Goal: Book appointment/travel/reservation: Book appointment/travel/reservation

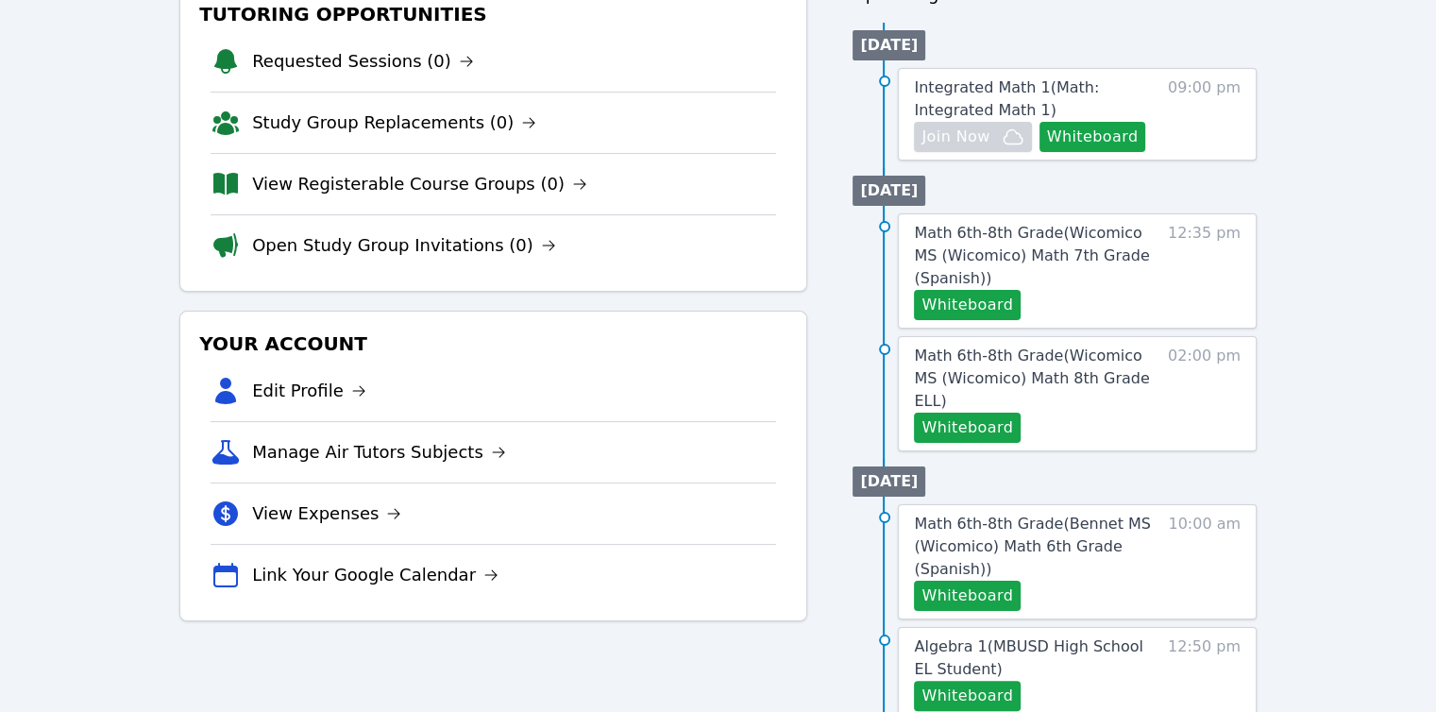
scroll to position [283, 0]
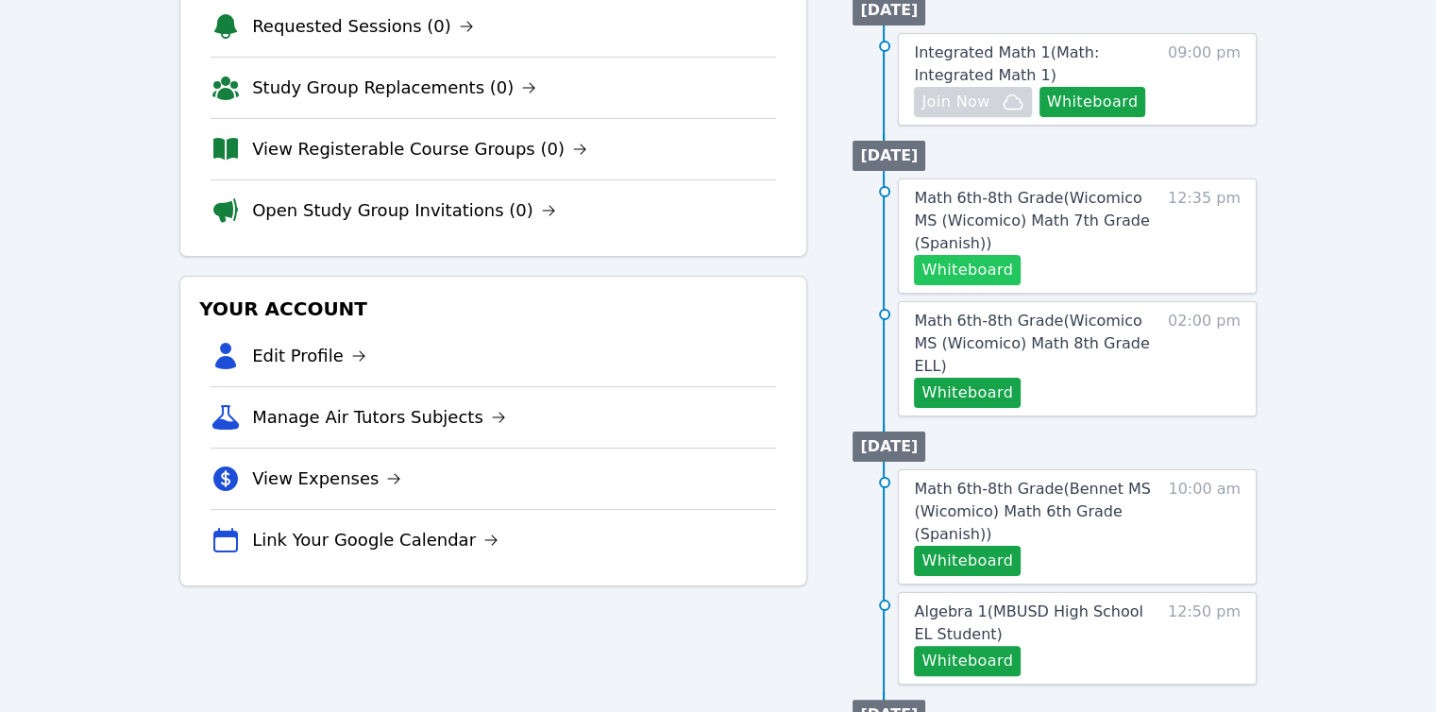
click at [987, 255] on button "Whiteboard" at bounding box center [967, 270] width 107 height 30
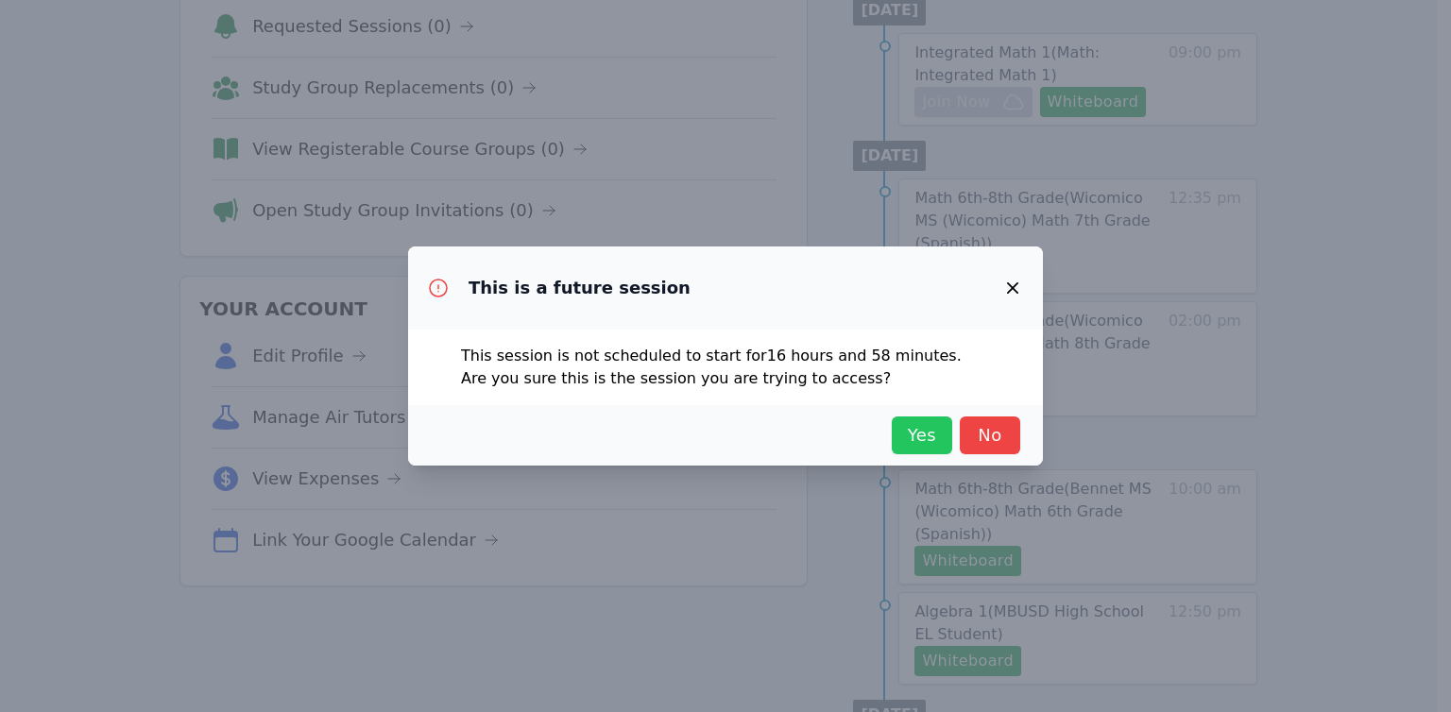
click at [922, 443] on span "Yes" at bounding box center [922, 435] width 42 height 26
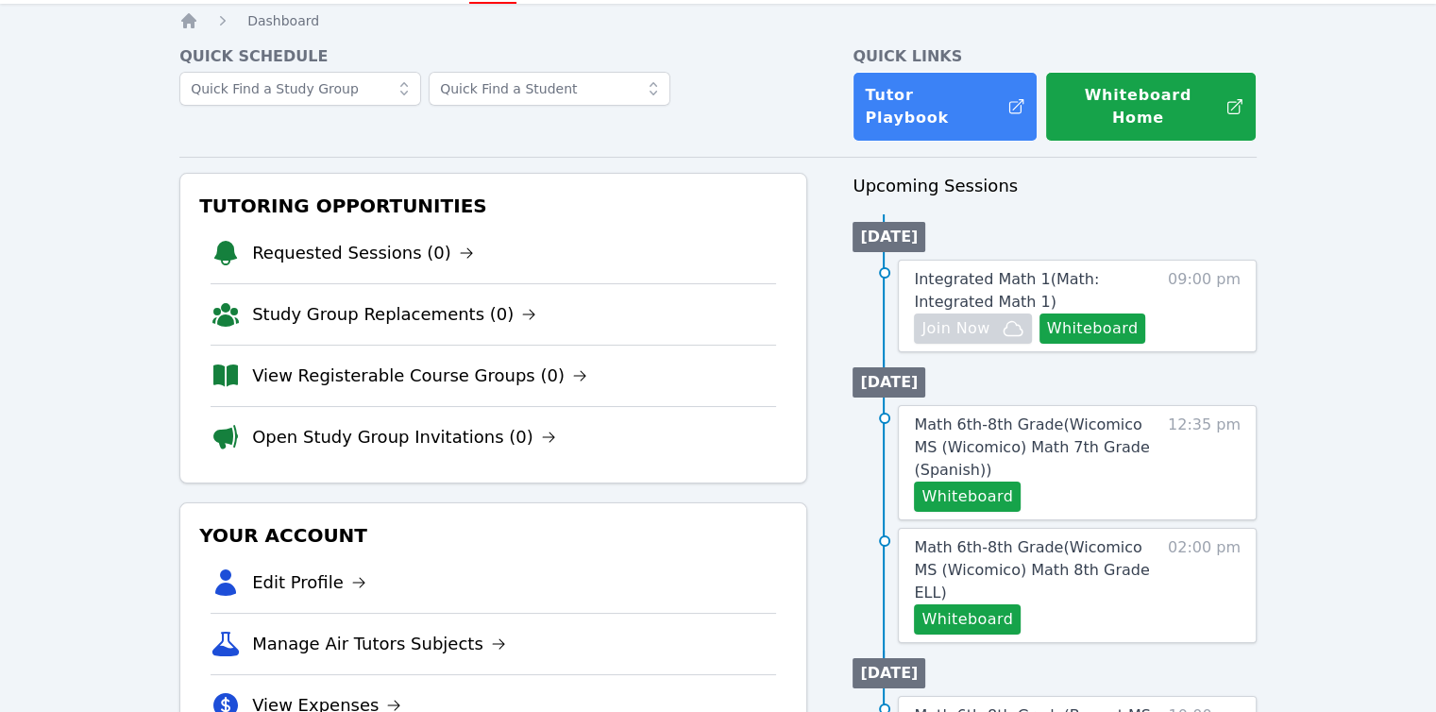
scroll to position [0, 0]
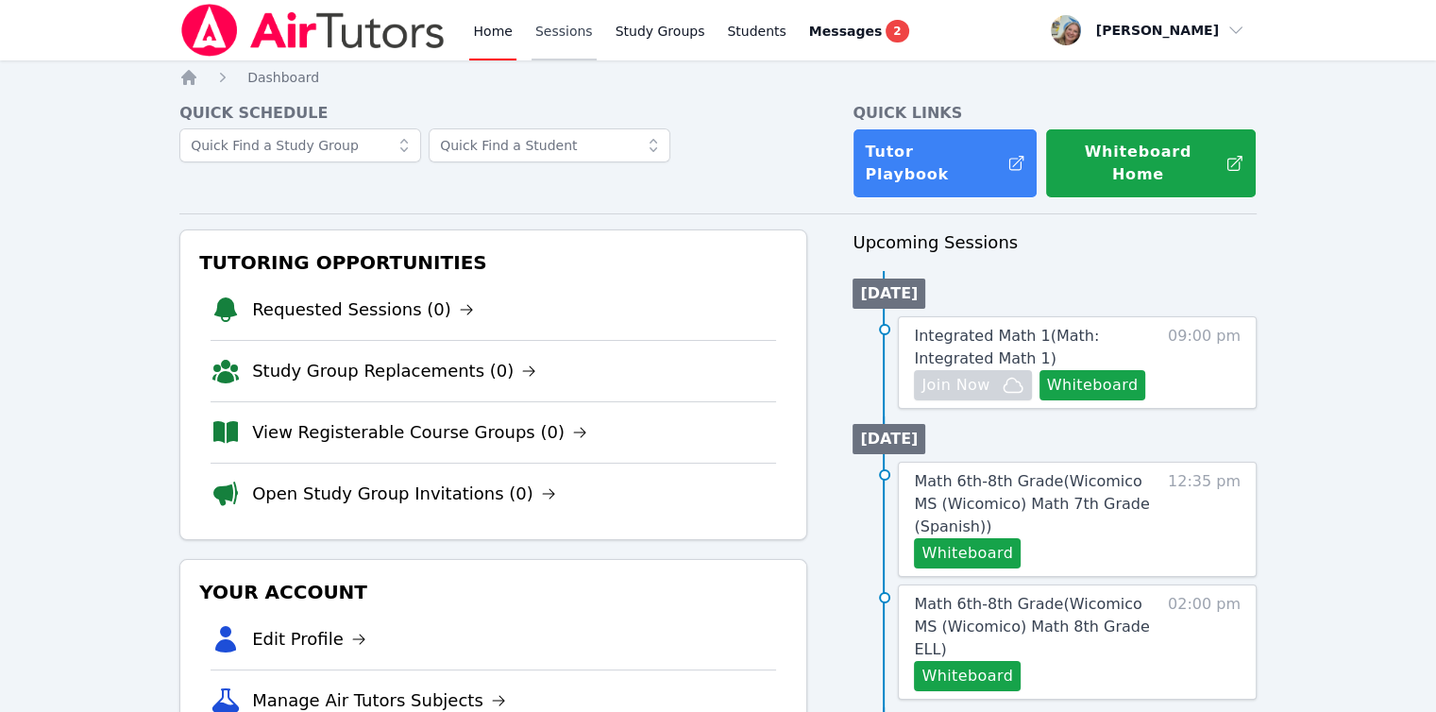
click at [568, 37] on link "Sessions" at bounding box center [564, 30] width 65 height 60
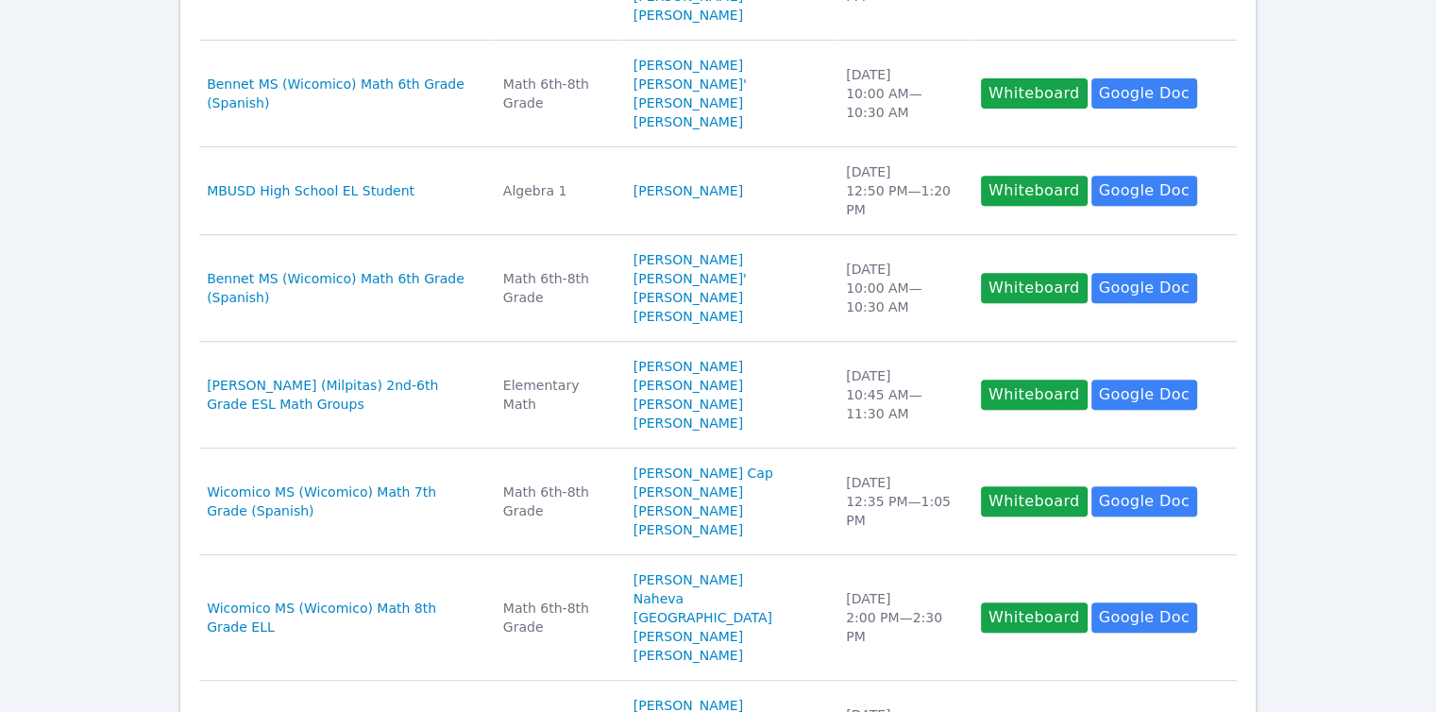
scroll to position [850, 0]
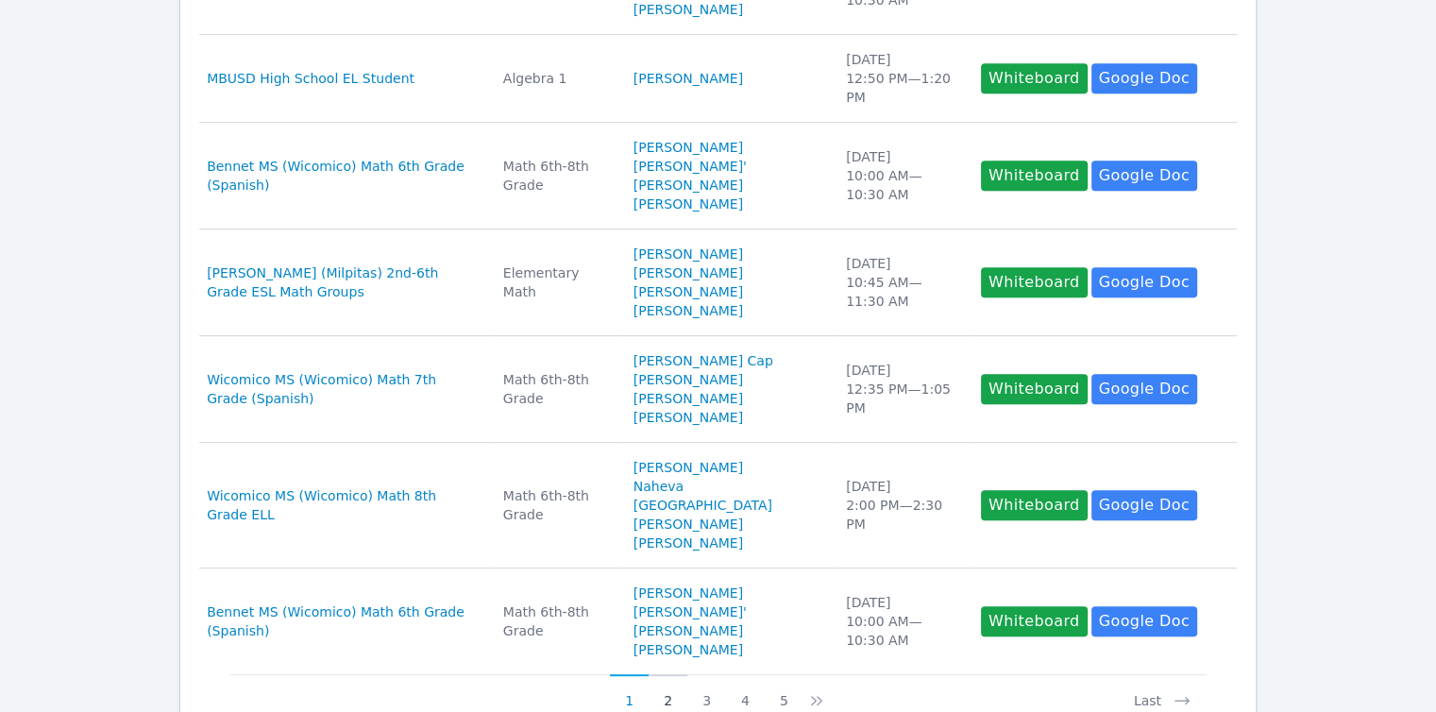
click at [670, 674] on button "2" at bounding box center [668, 692] width 39 height 36
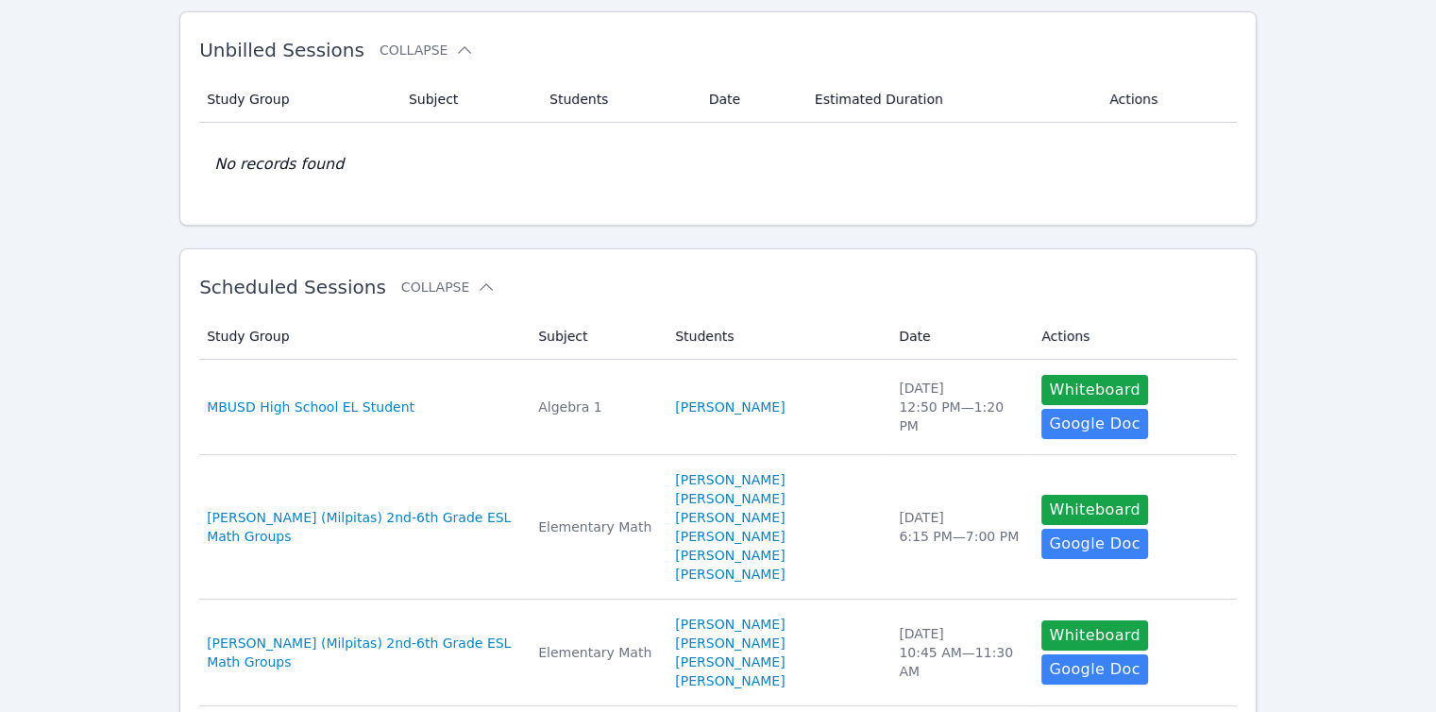
scroll to position [0, 0]
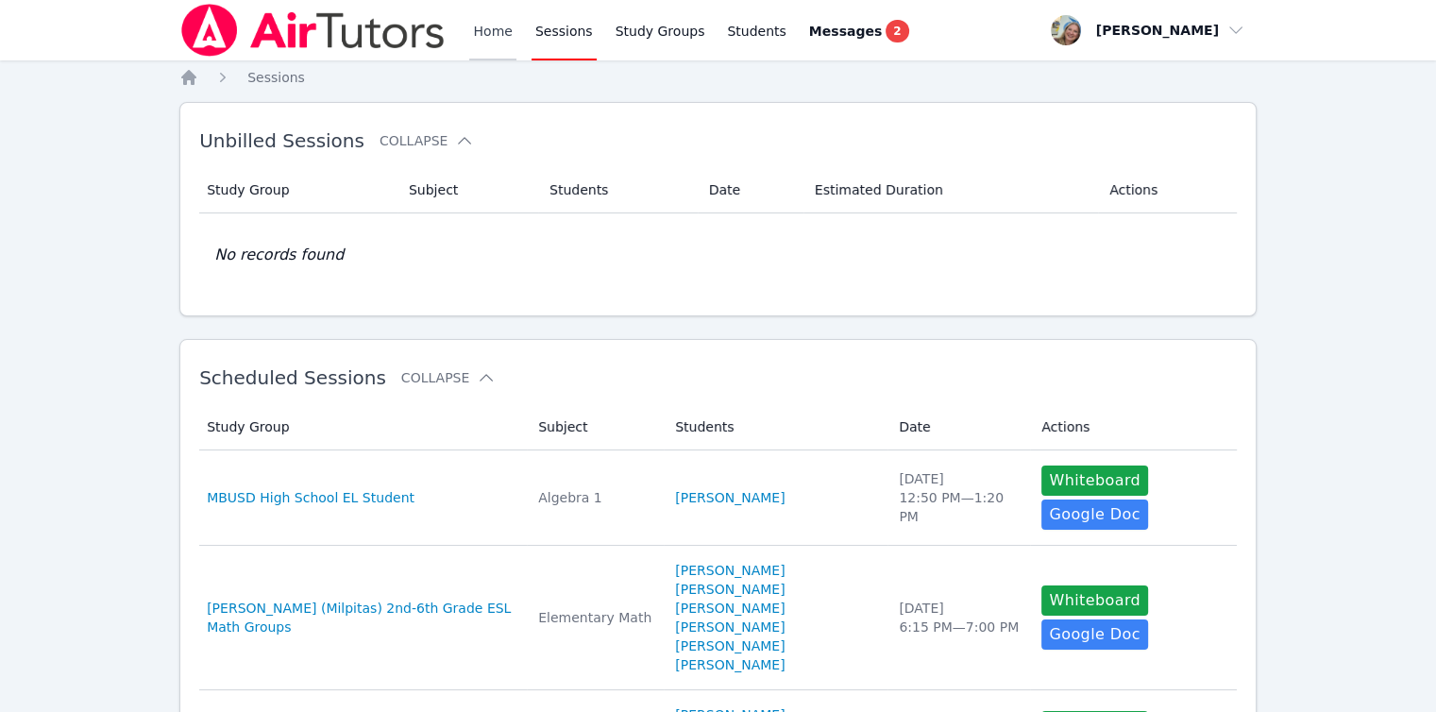
click at [472, 42] on link "Home" at bounding box center [492, 30] width 46 height 60
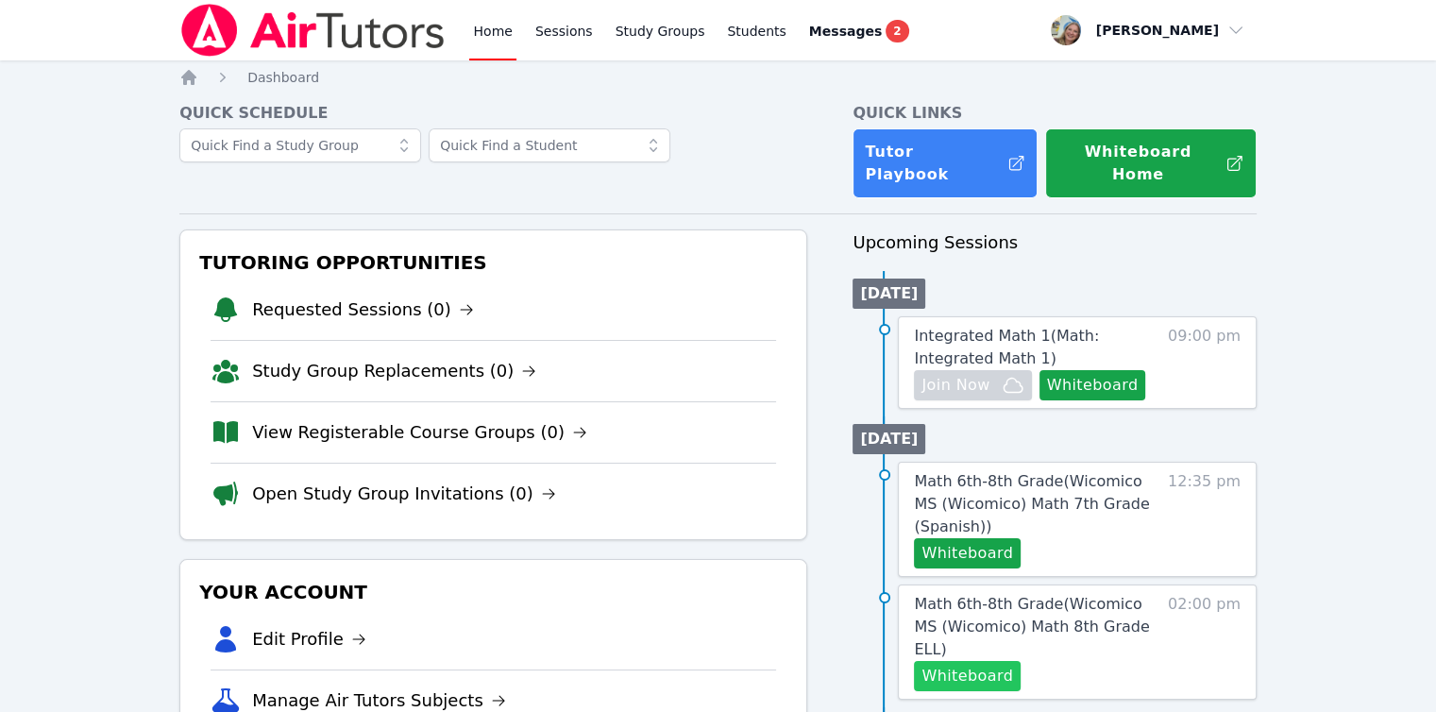
click at [997, 661] on button "Whiteboard" at bounding box center [967, 676] width 107 height 30
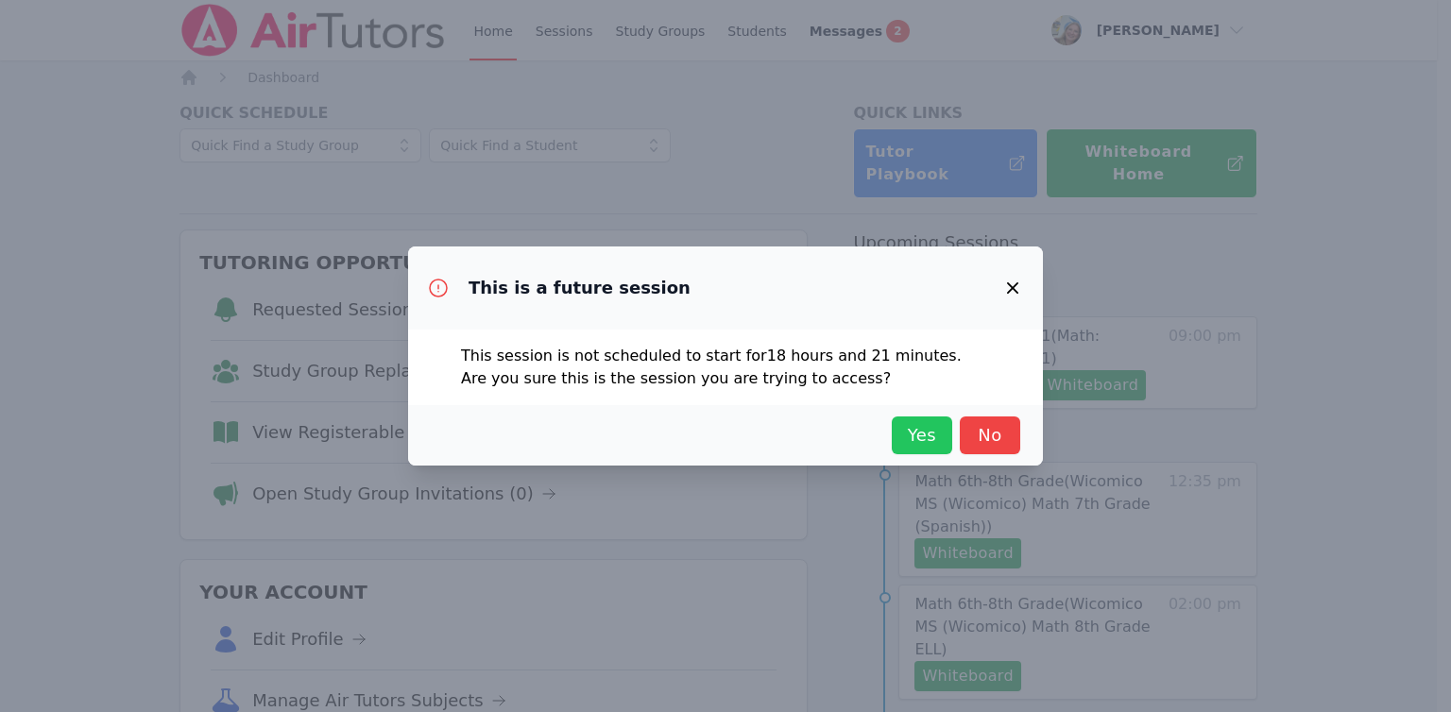
click at [922, 433] on span "Yes" at bounding box center [922, 435] width 42 height 26
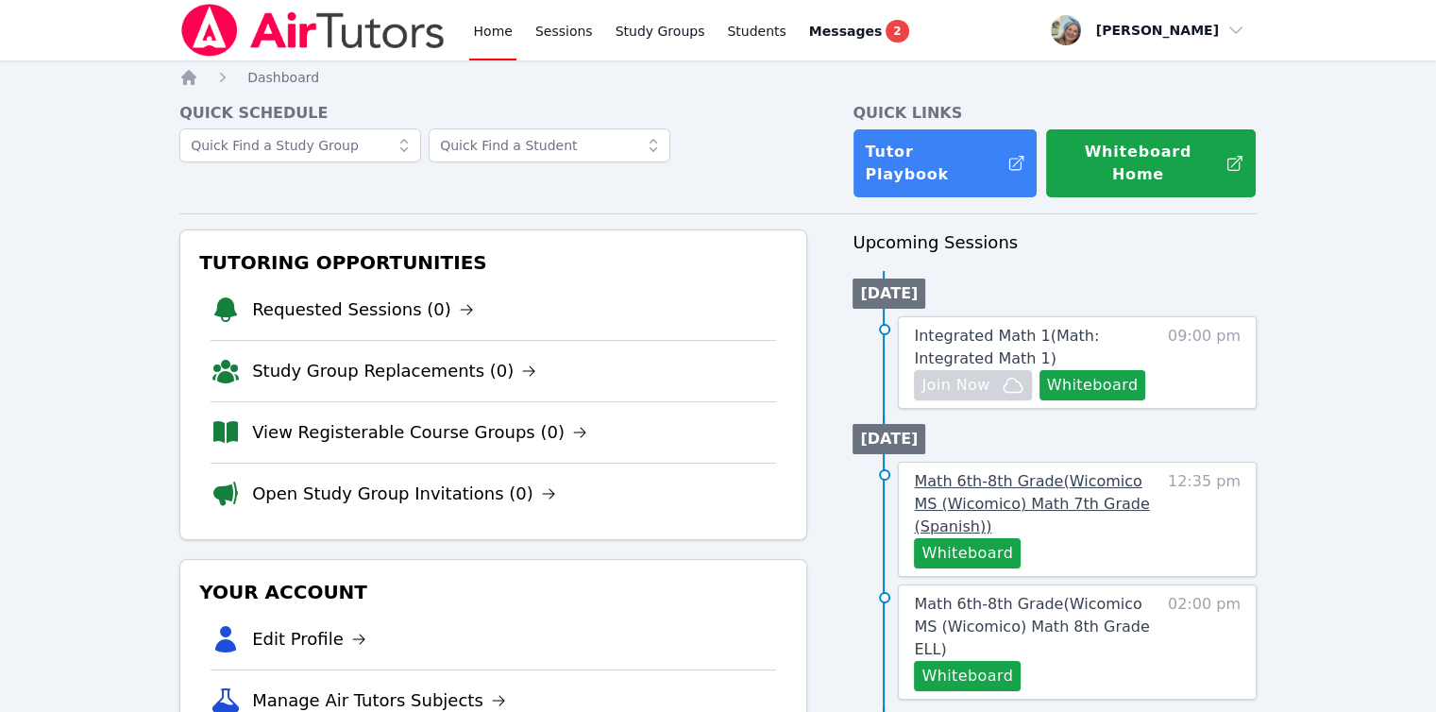
click at [997, 476] on span "Math 6th-8th Grade ( Wicomico MS (Wicomico) Math 7th Grade (Spanish) )" at bounding box center [1031, 503] width 235 height 63
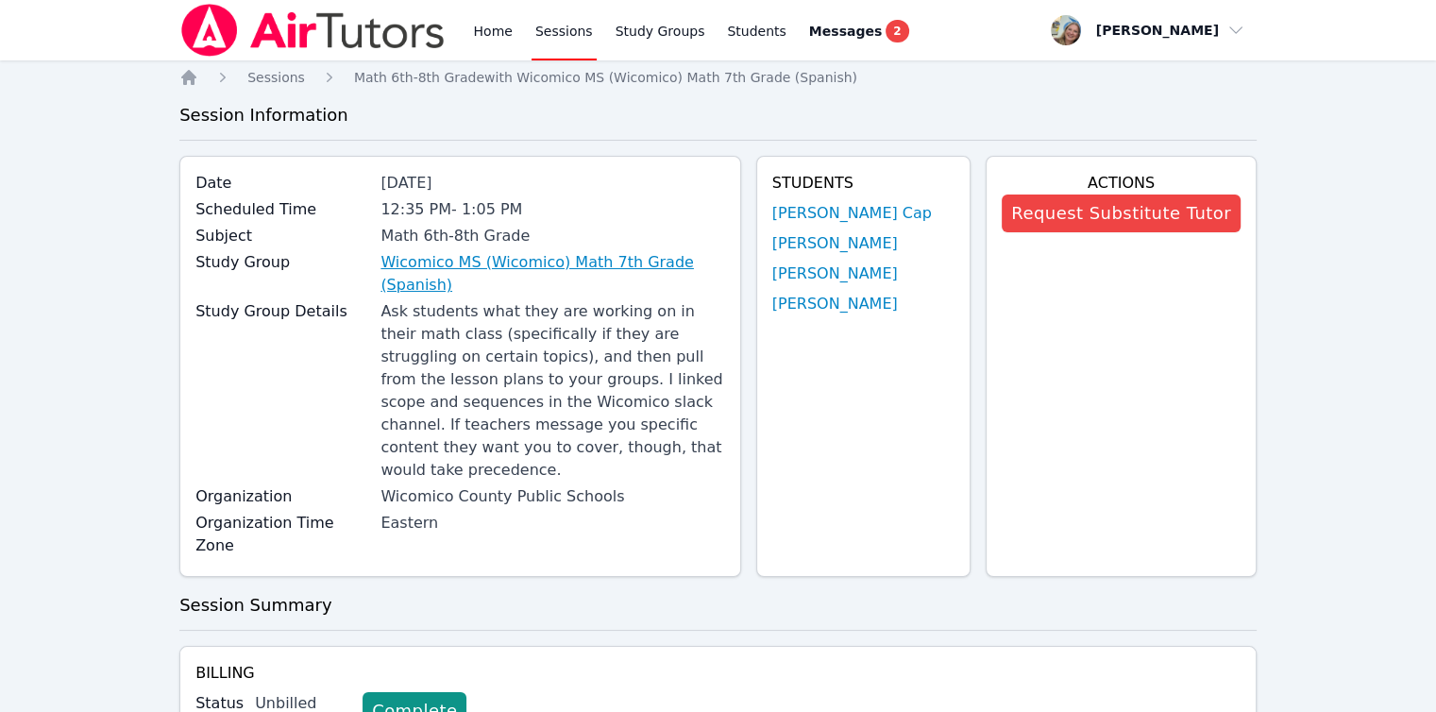
click at [619, 258] on link "Wicomico MS (Wicomico) Math 7th Grade (Spanish)" at bounding box center [553, 273] width 344 height 45
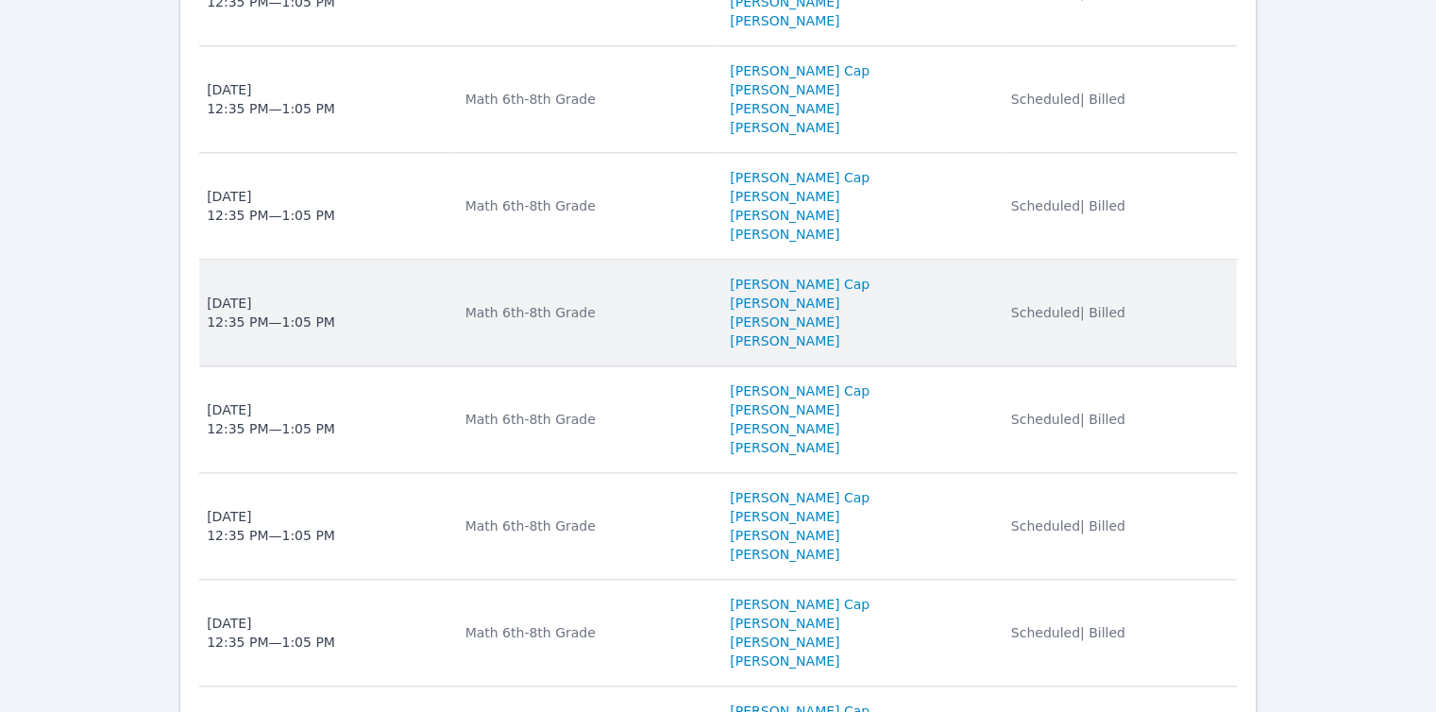
scroll to position [1700, 0]
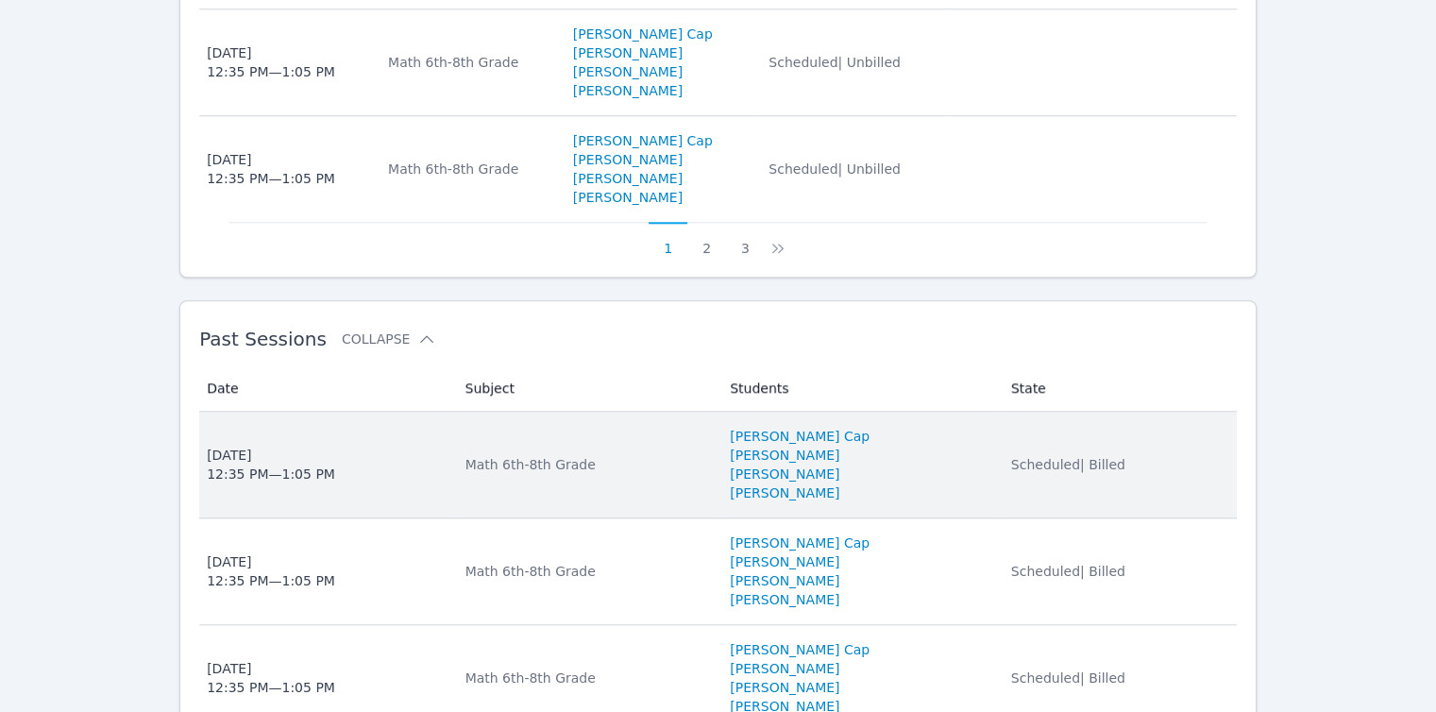
click at [427, 446] on span "[DATE] 12:35 PM — 1:05 PM" at bounding box center [324, 465] width 235 height 38
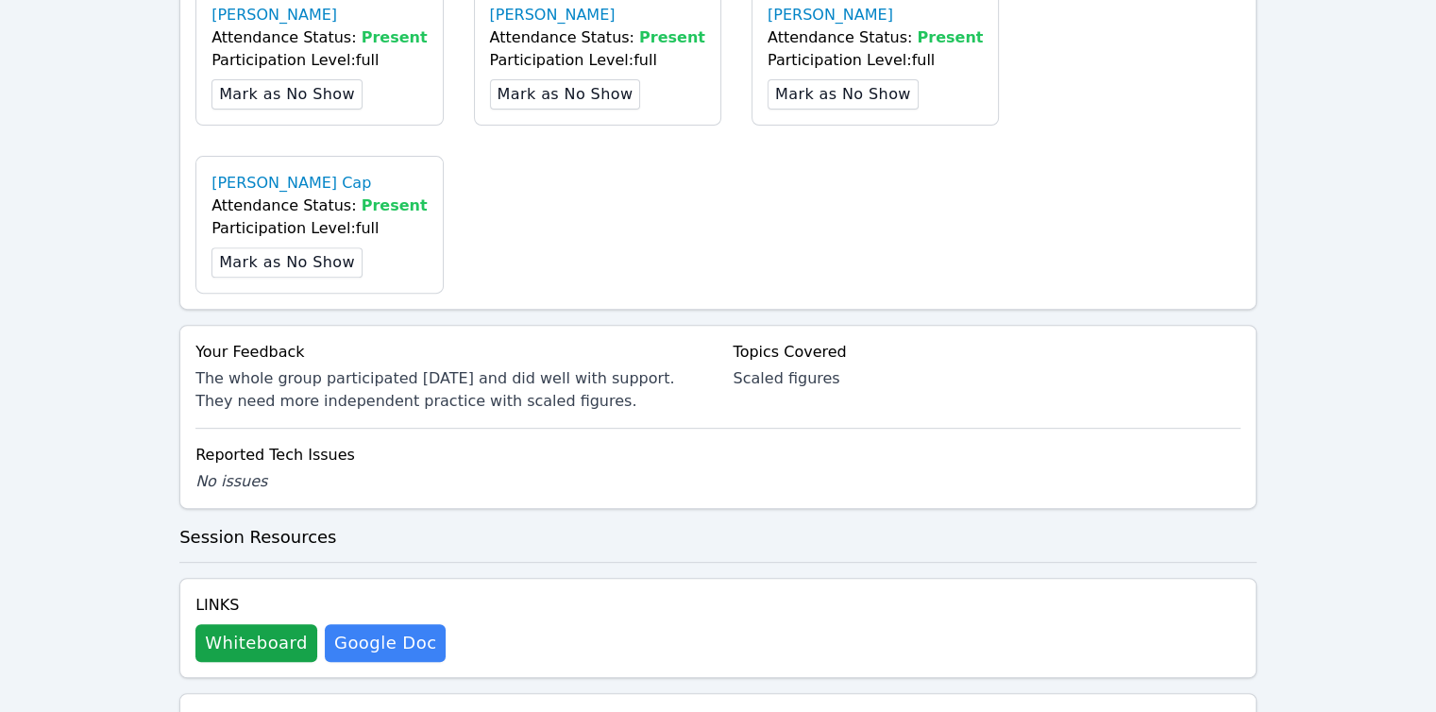
scroll to position [797, 0]
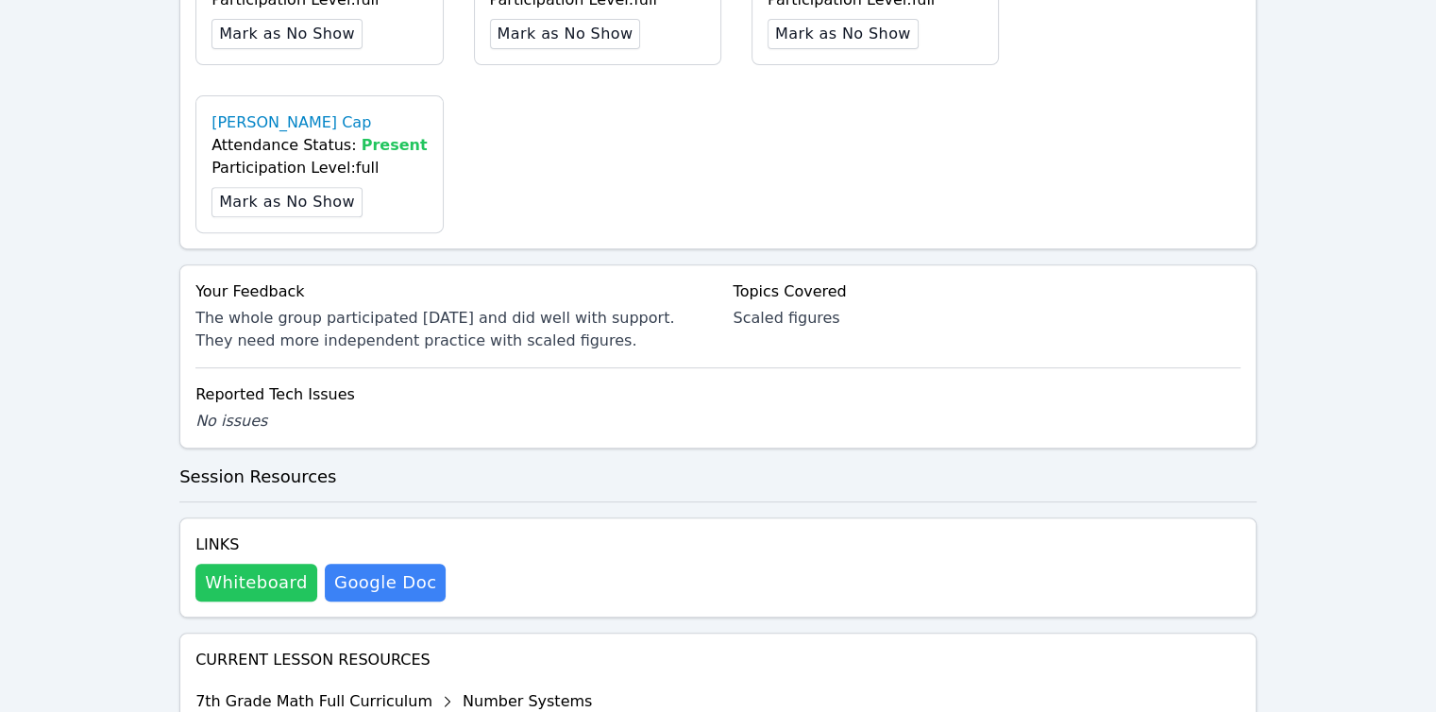
click at [280, 564] on button "Whiteboard" at bounding box center [256, 583] width 122 height 38
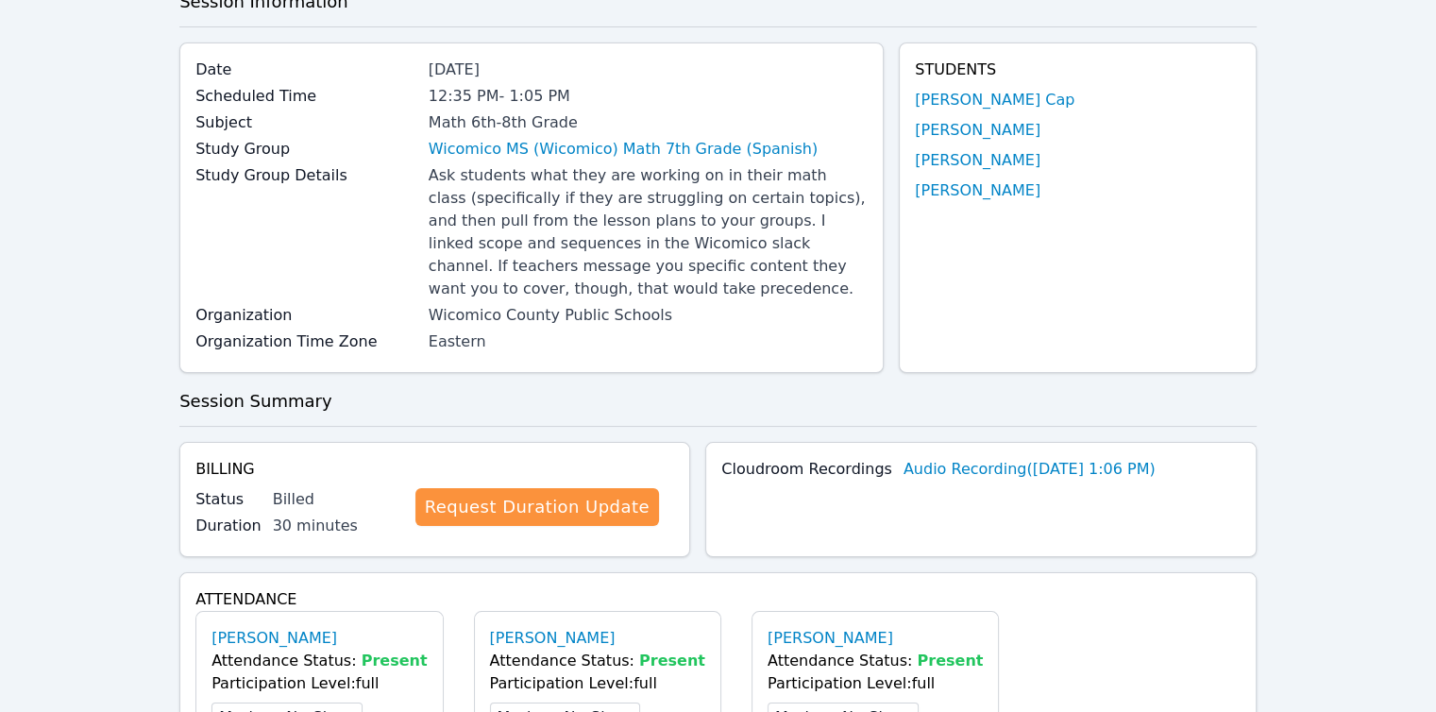
scroll to position [0, 0]
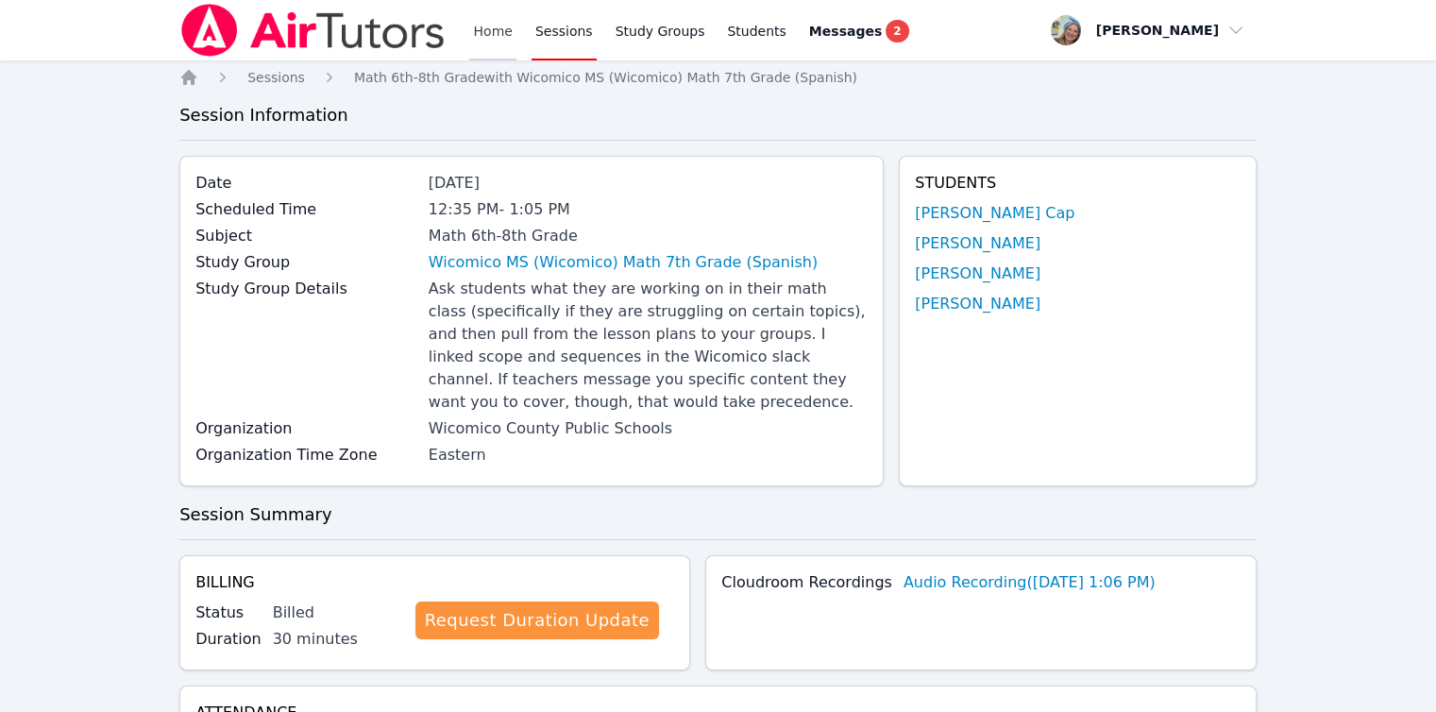
click at [492, 27] on link "Home" at bounding box center [492, 30] width 46 height 60
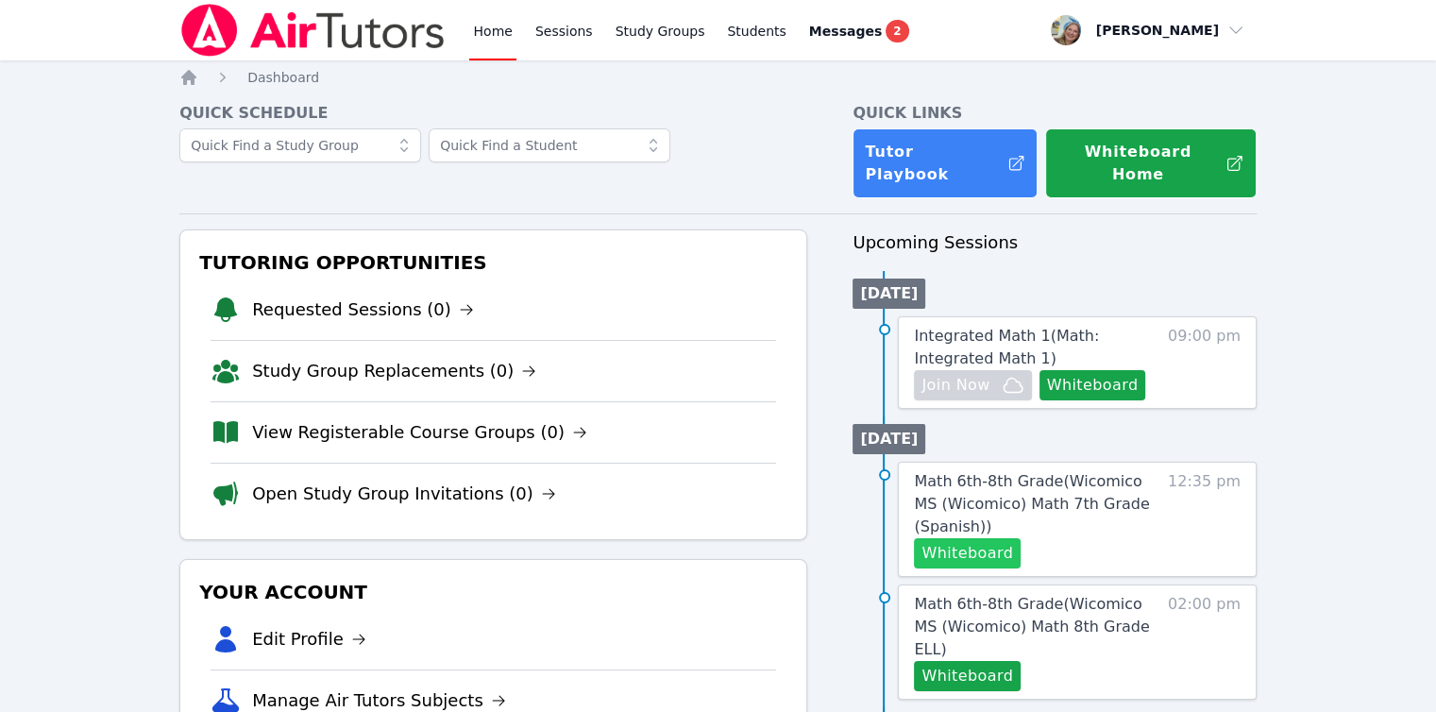
click at [988, 538] on button "Whiteboard" at bounding box center [967, 553] width 107 height 30
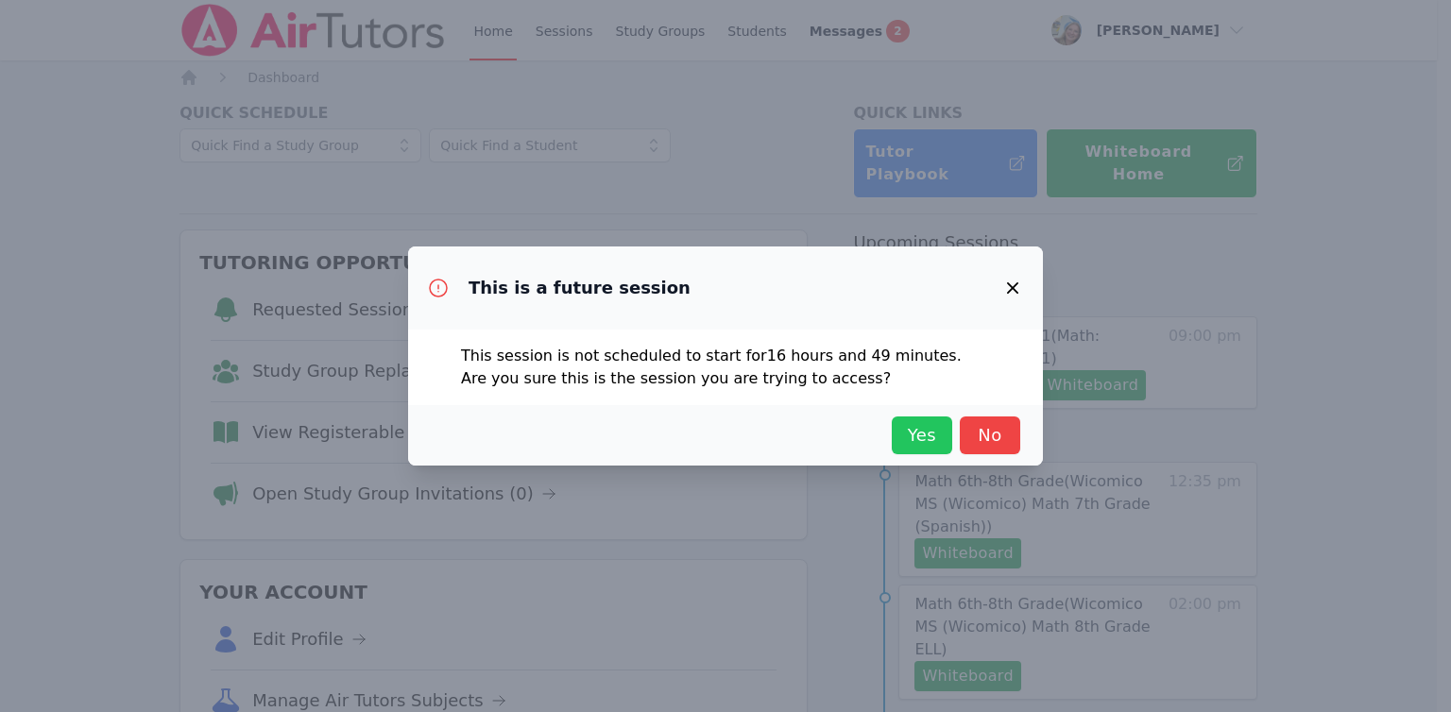
click at [941, 451] on button "Yes" at bounding box center [921, 435] width 60 height 38
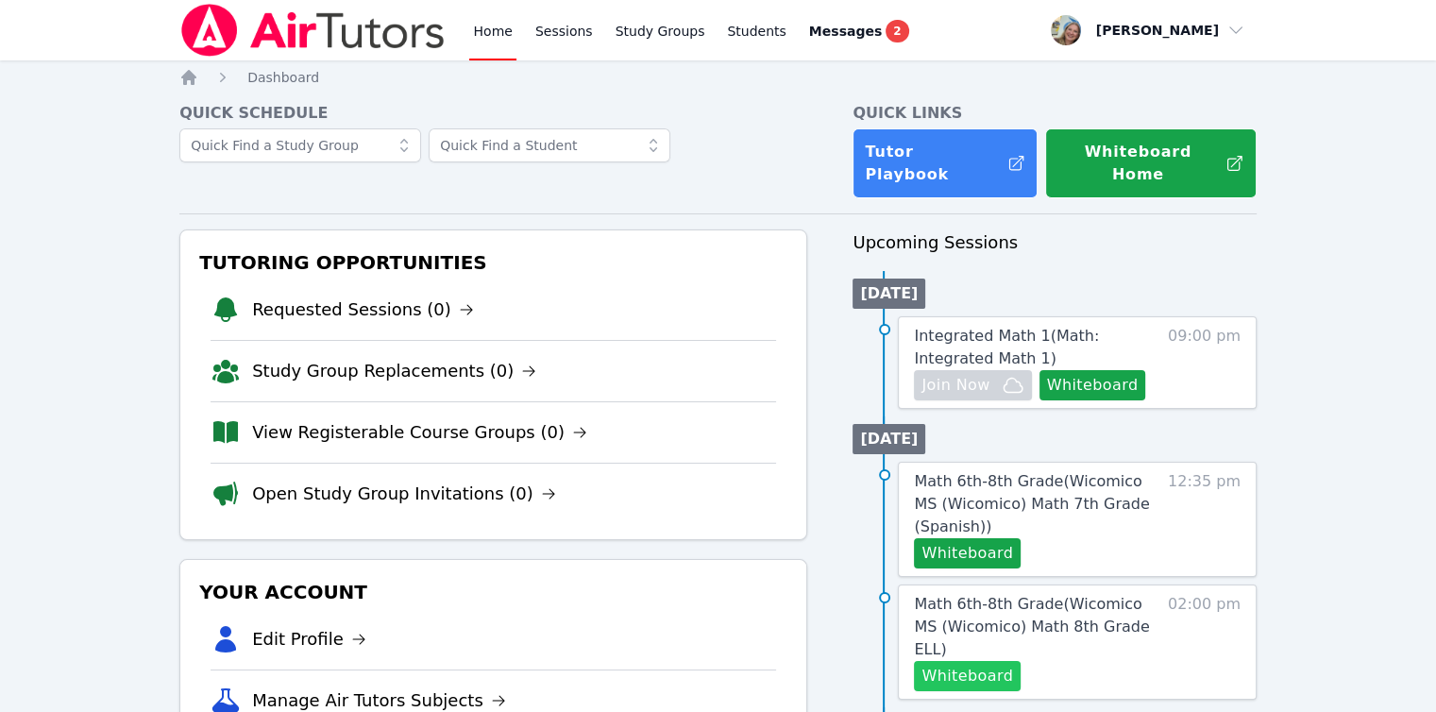
click at [994, 661] on button "Whiteboard" at bounding box center [967, 676] width 107 height 30
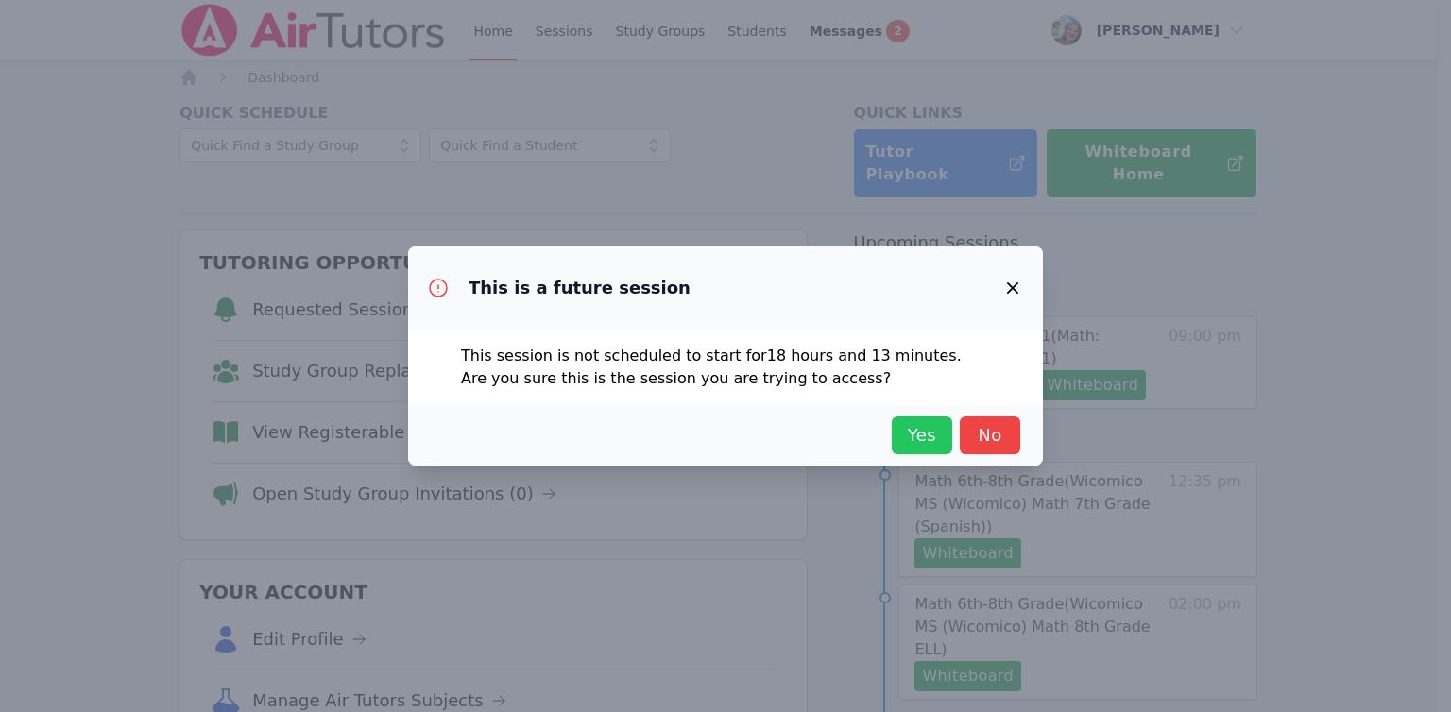
click at [931, 436] on span "Yes" at bounding box center [922, 435] width 42 height 26
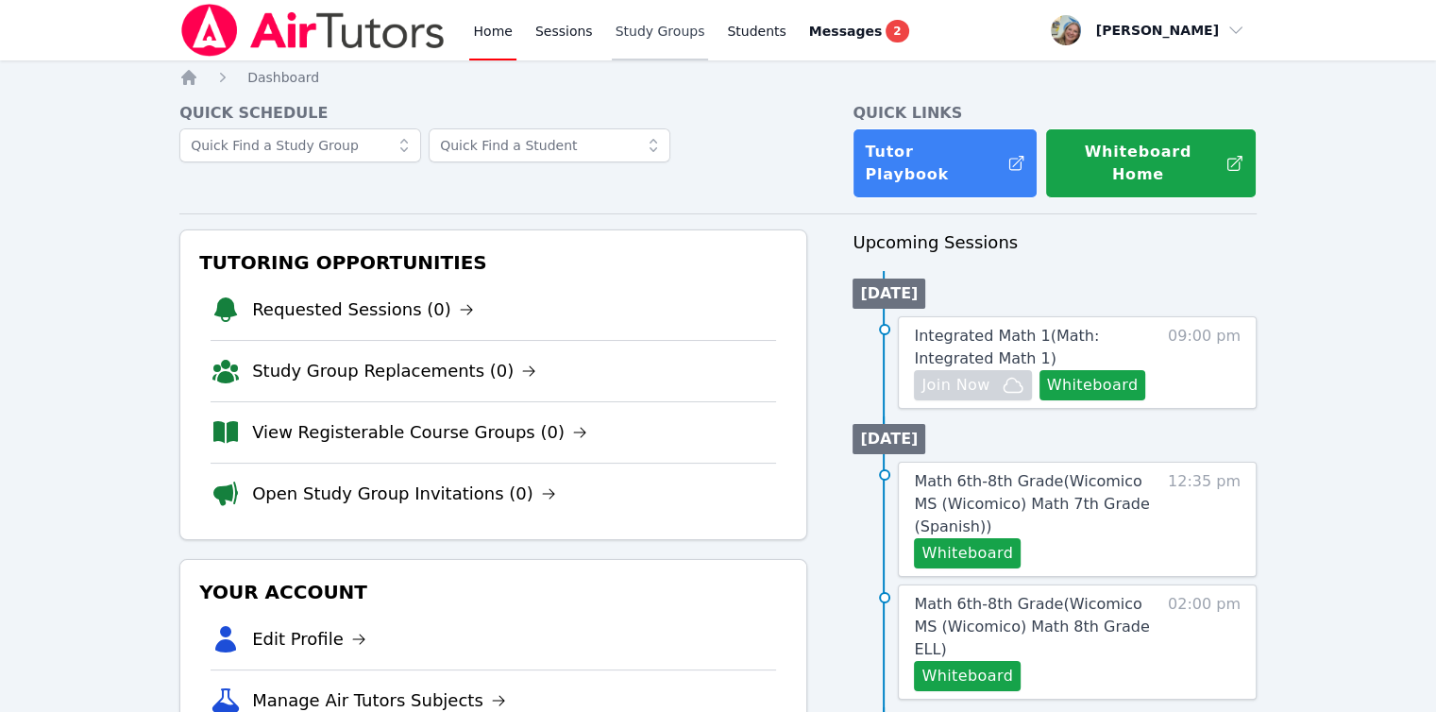
click at [612, 42] on link "Study Groups" at bounding box center [660, 30] width 97 height 60
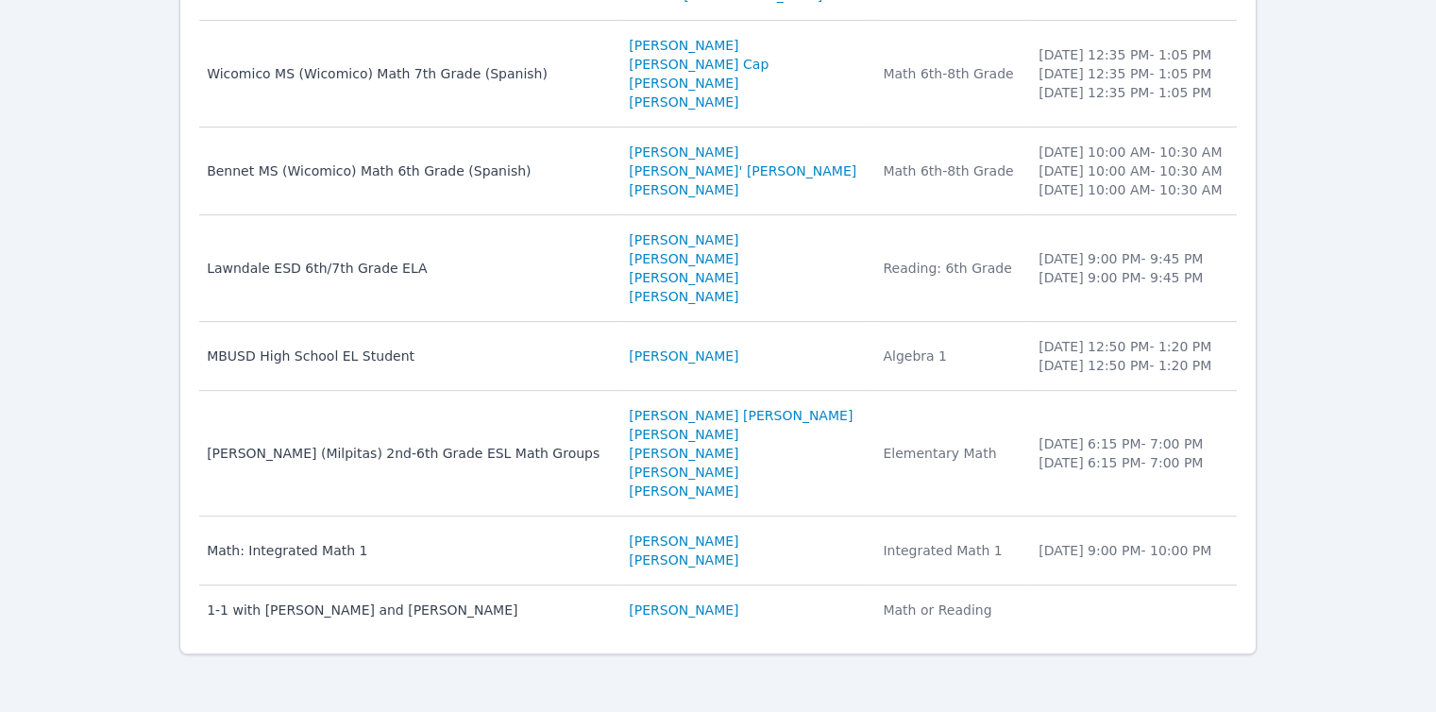
scroll to position [657, 0]
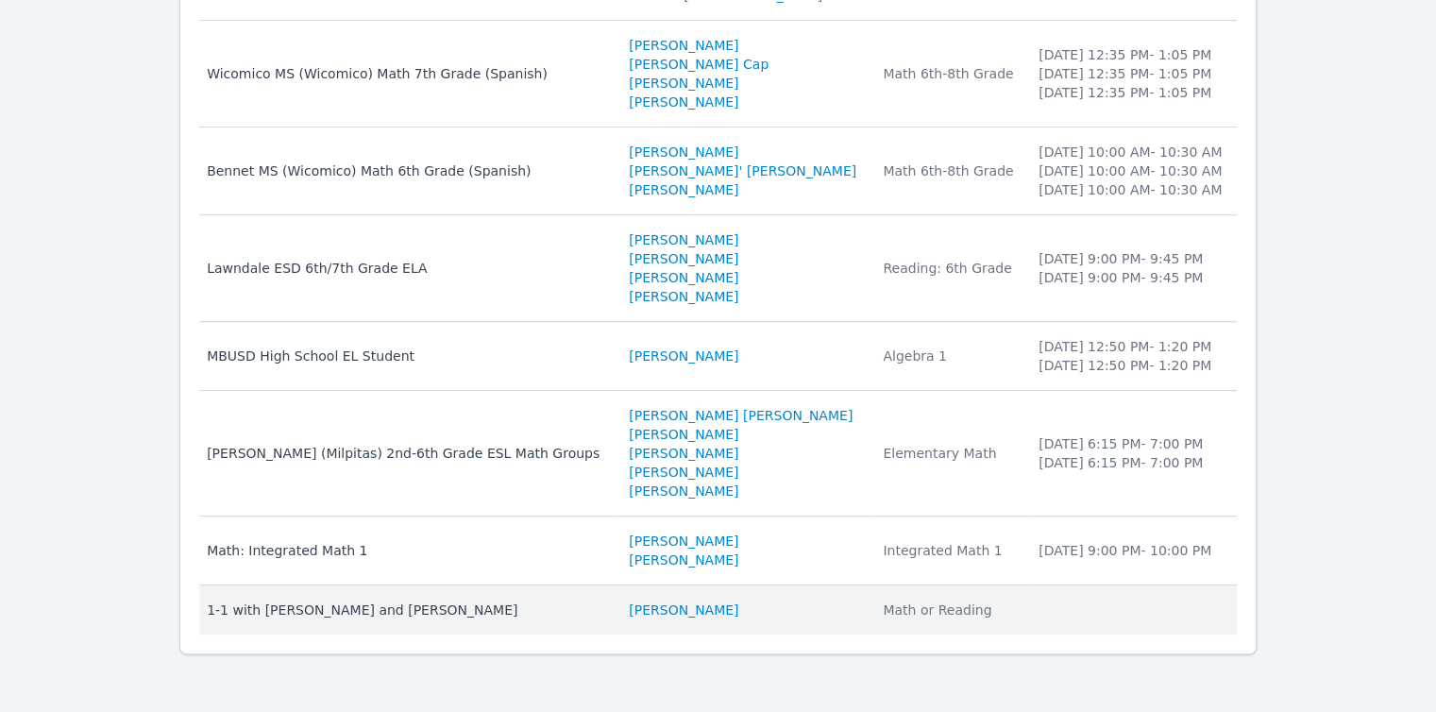
click at [491, 606] on div "1-1 with [PERSON_NAME] and [PERSON_NAME]" at bounding box center [406, 610] width 399 height 19
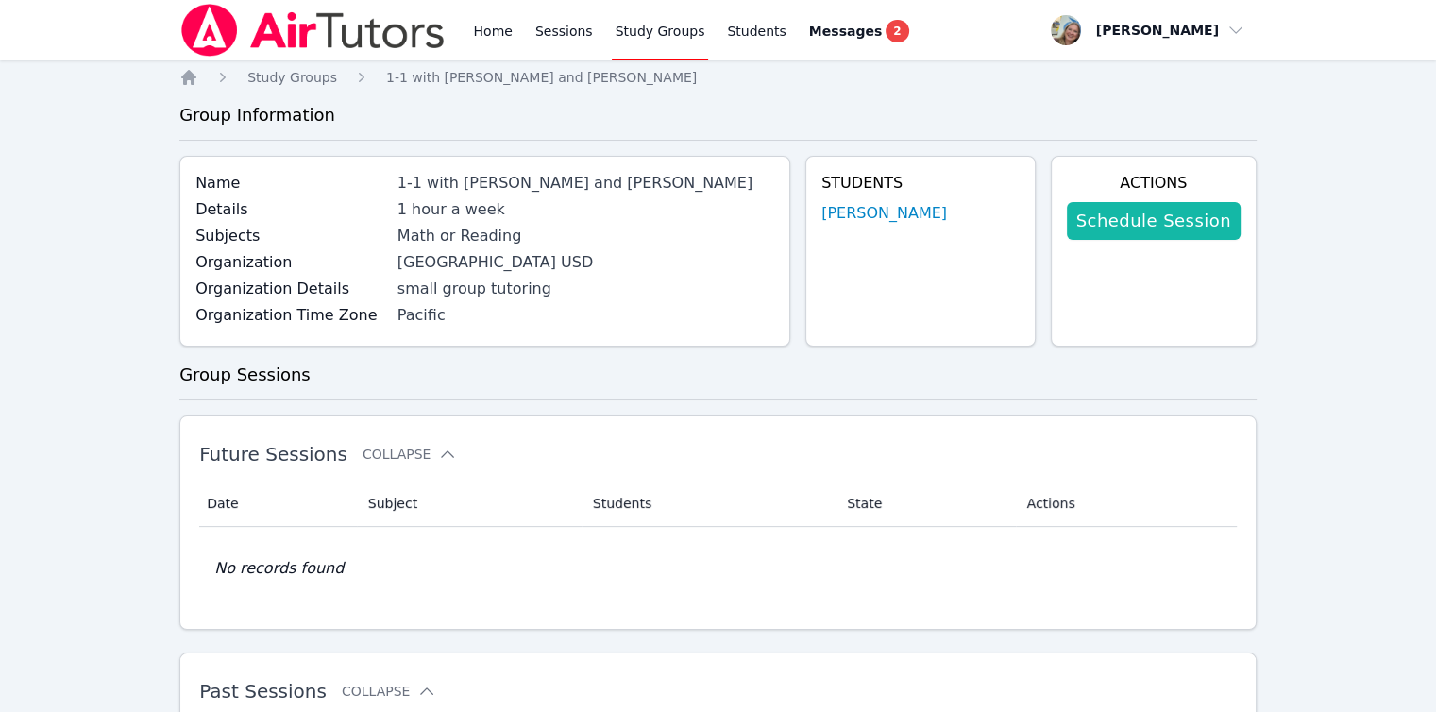
click at [1167, 231] on link "Schedule Session" at bounding box center [1154, 221] width 174 height 38
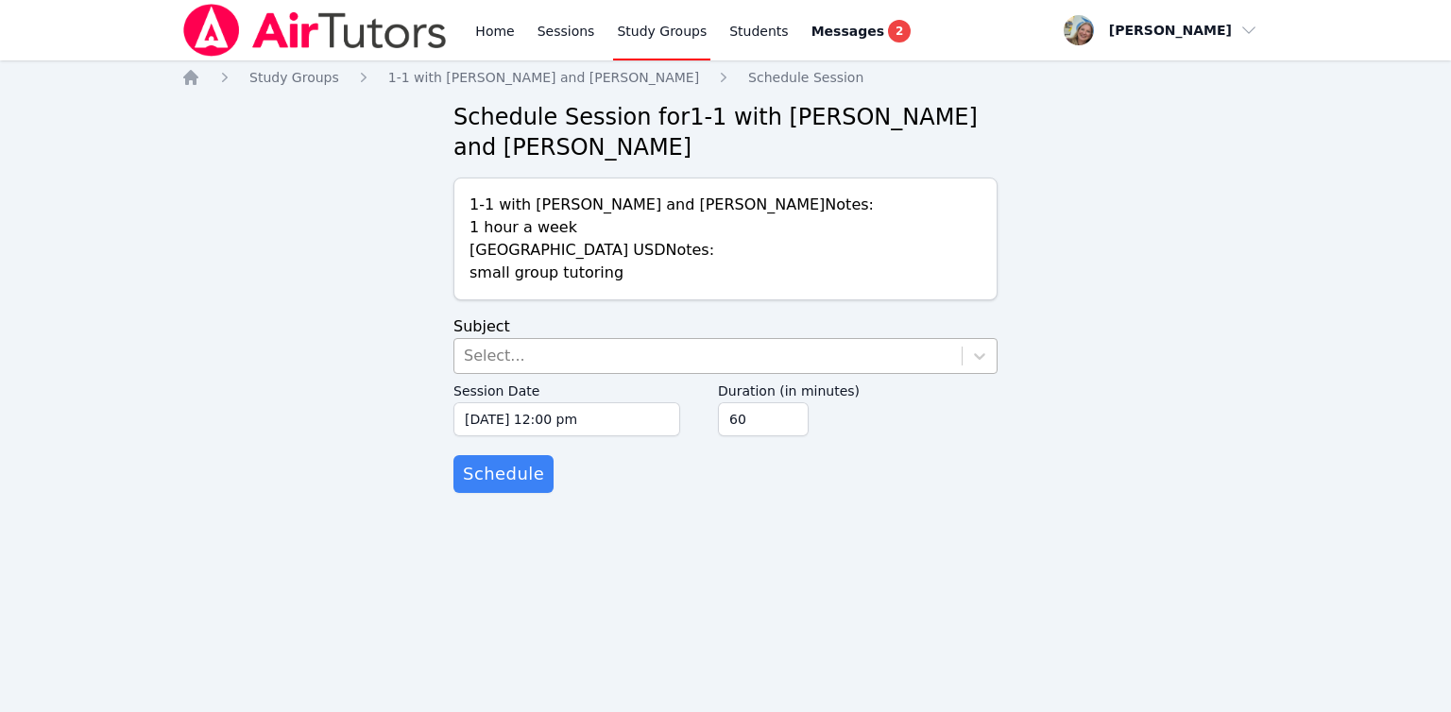
click at [664, 353] on div "Select..." at bounding box center [707, 356] width 507 height 34
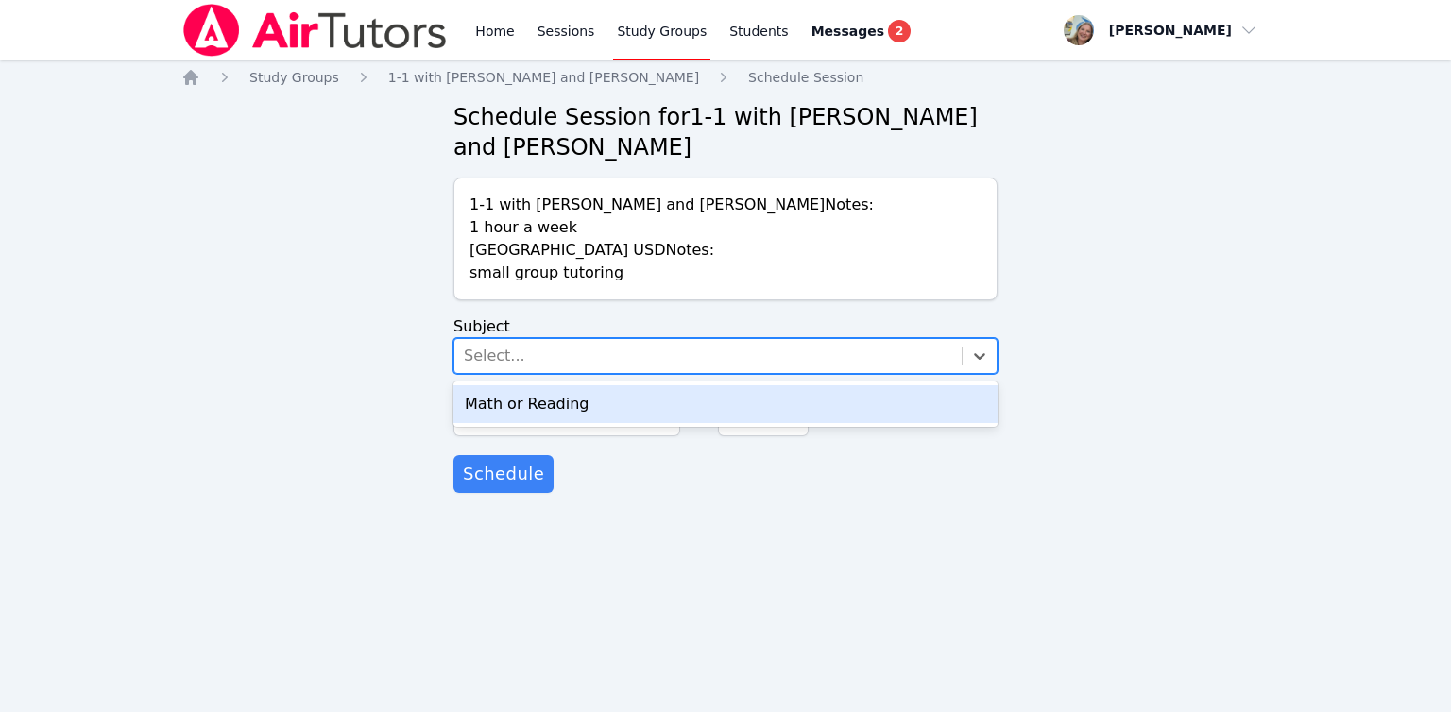
click at [647, 405] on div "Math or Reading" at bounding box center [725, 404] width 544 height 38
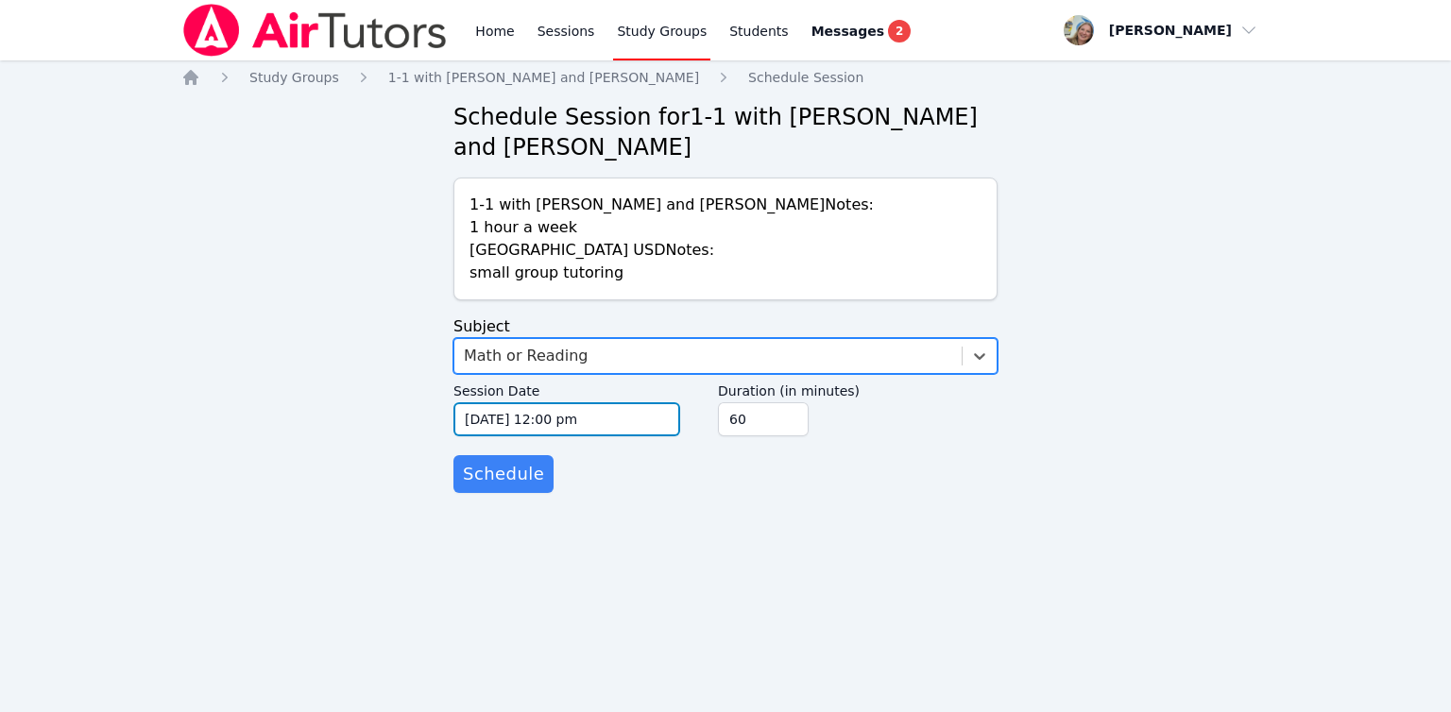
click at [627, 418] on input "[DATE] 12:00 pm" at bounding box center [566, 419] width 227 height 34
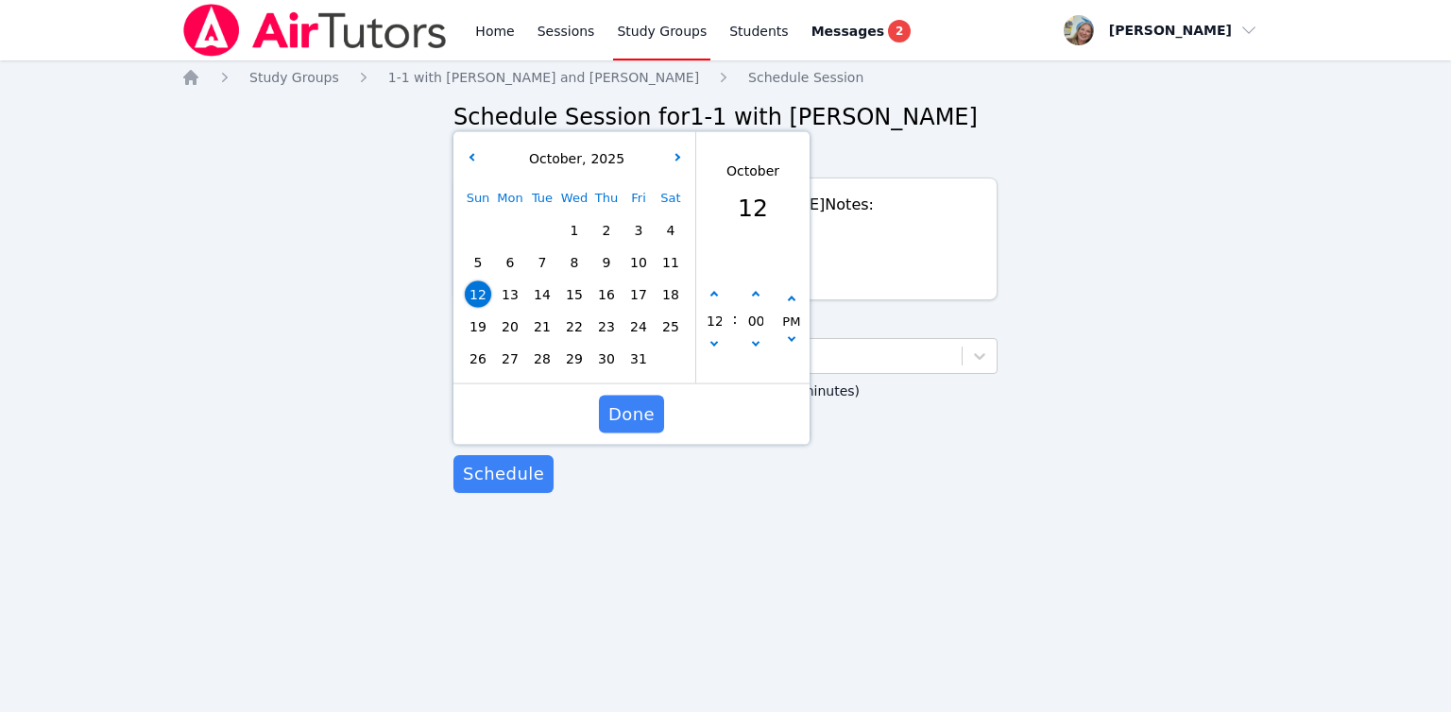
click at [517, 325] on span "20" at bounding box center [510, 327] width 26 height 26
click at [715, 300] on button "button" at bounding box center [713, 295] width 19 height 19
type input "[DATE] 01:00 pm"
type input "01"
click at [715, 300] on button "button" at bounding box center [713, 295] width 19 height 19
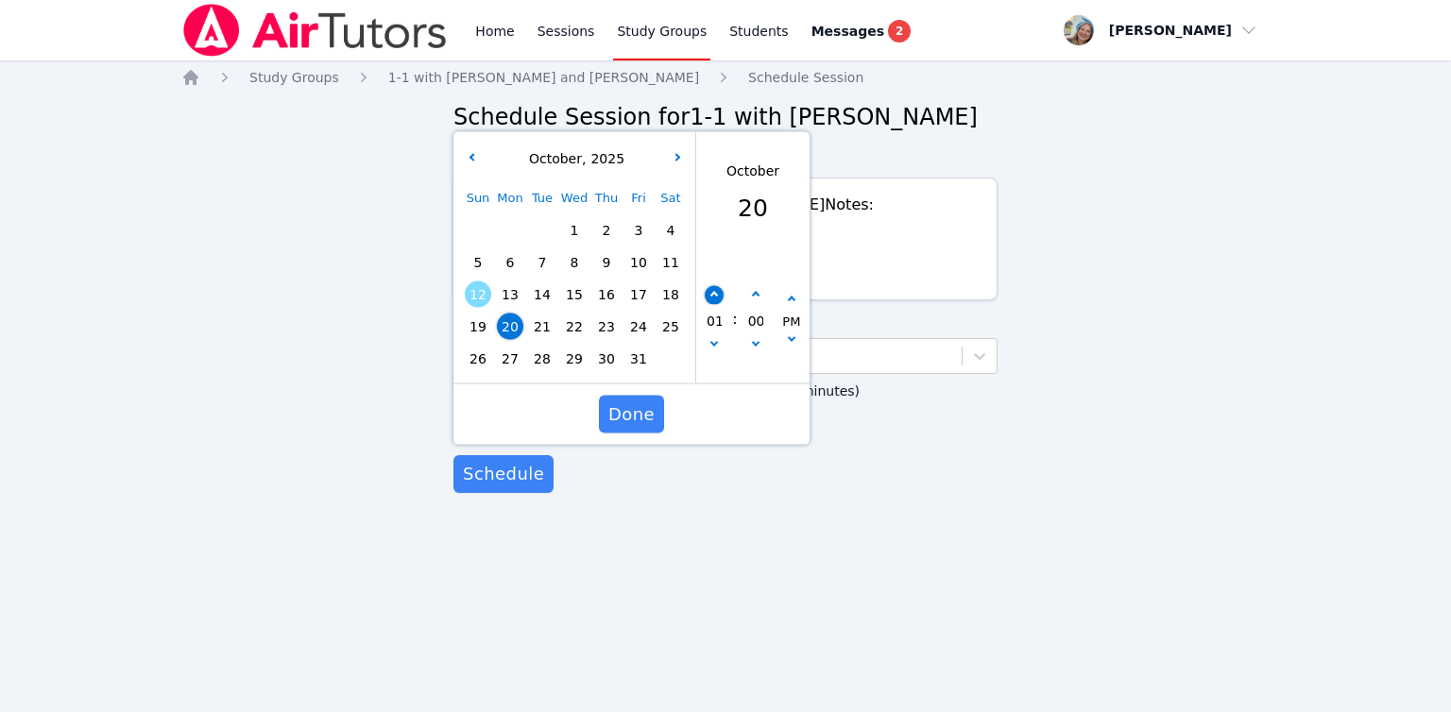
type input "[DATE] 02:00 pm"
type input "02"
click at [715, 300] on button "button" at bounding box center [713, 295] width 19 height 19
type input "[DATE] 03:00 pm"
type input "03"
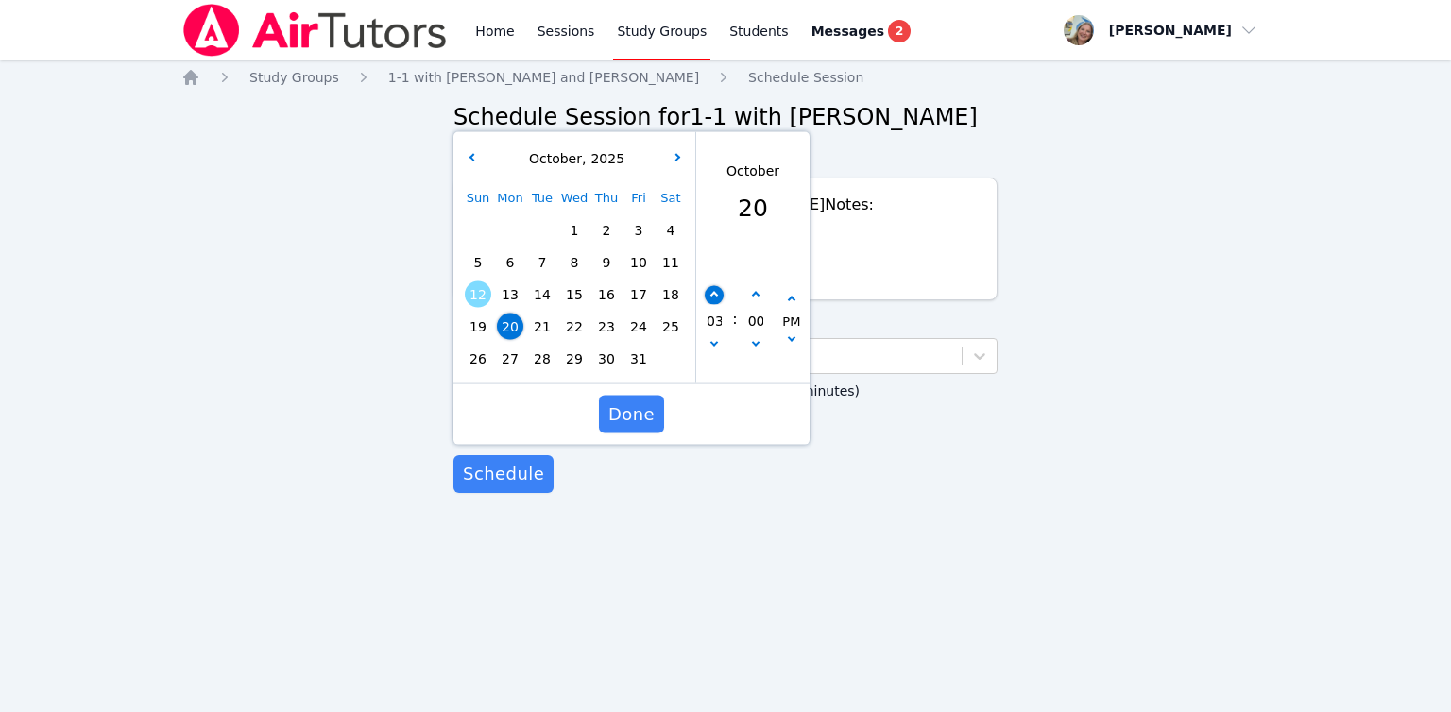
click at [715, 300] on button "button" at bounding box center [713, 295] width 19 height 19
type input "[DATE] 04:00 pm"
type input "04"
click at [715, 300] on button "button" at bounding box center [713, 295] width 19 height 19
type input "[DATE] 05:00 pm"
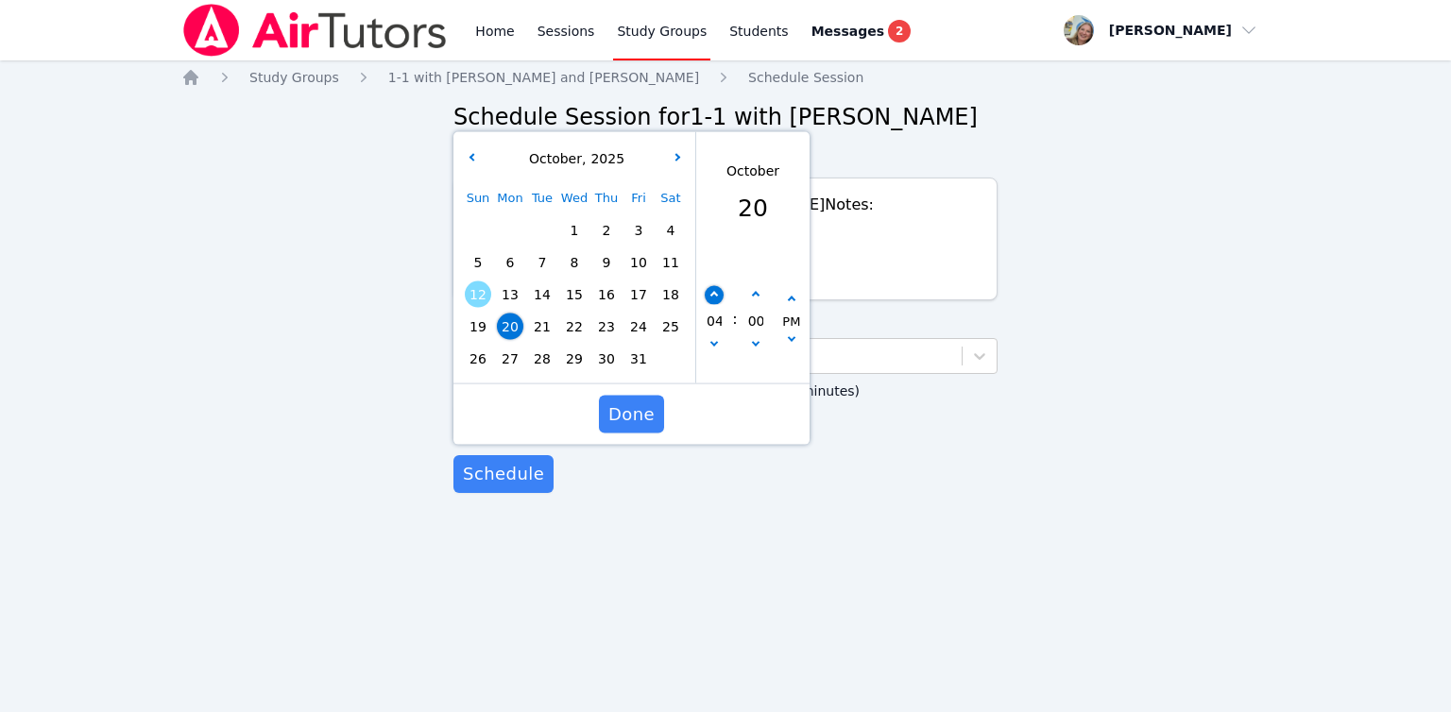
type input "05"
click at [715, 300] on button "button" at bounding box center [713, 295] width 19 height 19
type input "[DATE] 06:00 pm"
type input "06"
click at [714, 300] on button "button" at bounding box center [713, 295] width 19 height 19
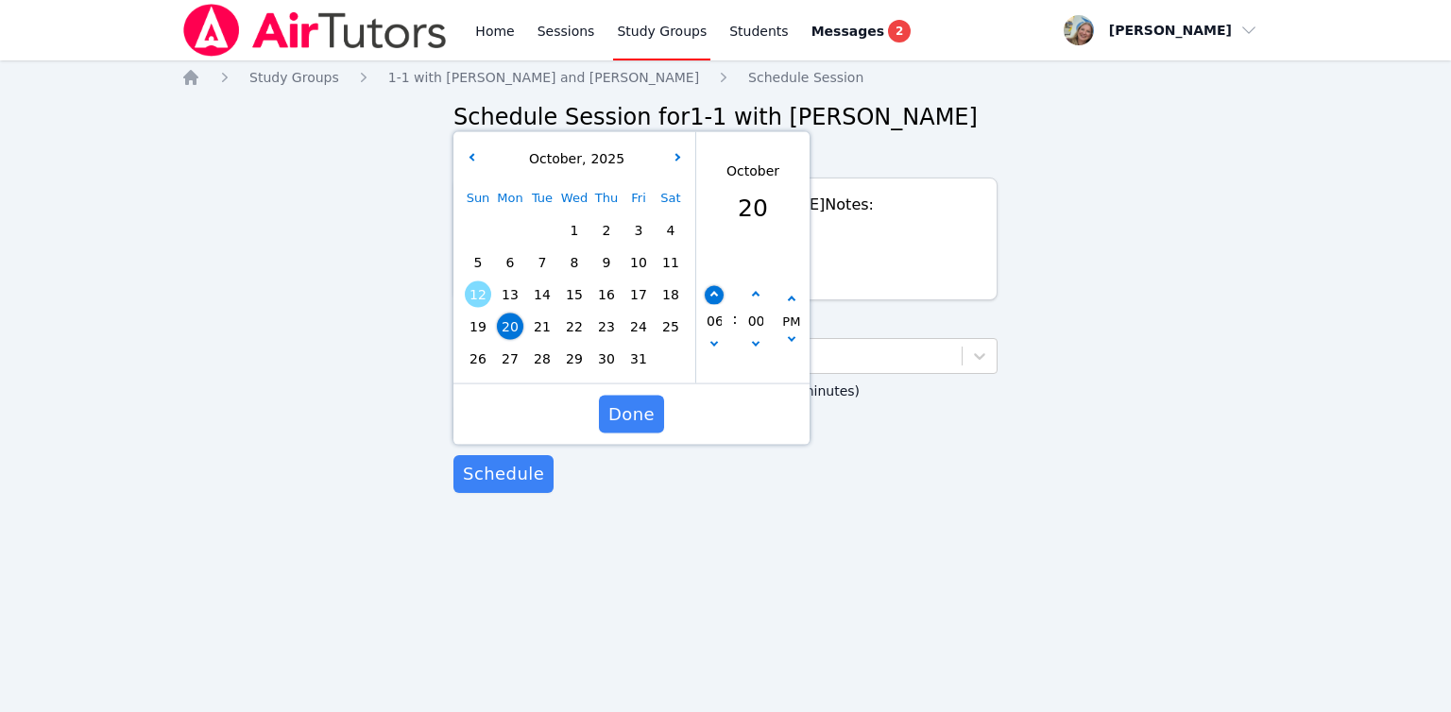
type input "[DATE] 07:00 pm"
type input "07"
click at [714, 300] on button "button" at bounding box center [713, 295] width 19 height 19
type input "[DATE] 08:00 pm"
type input "08"
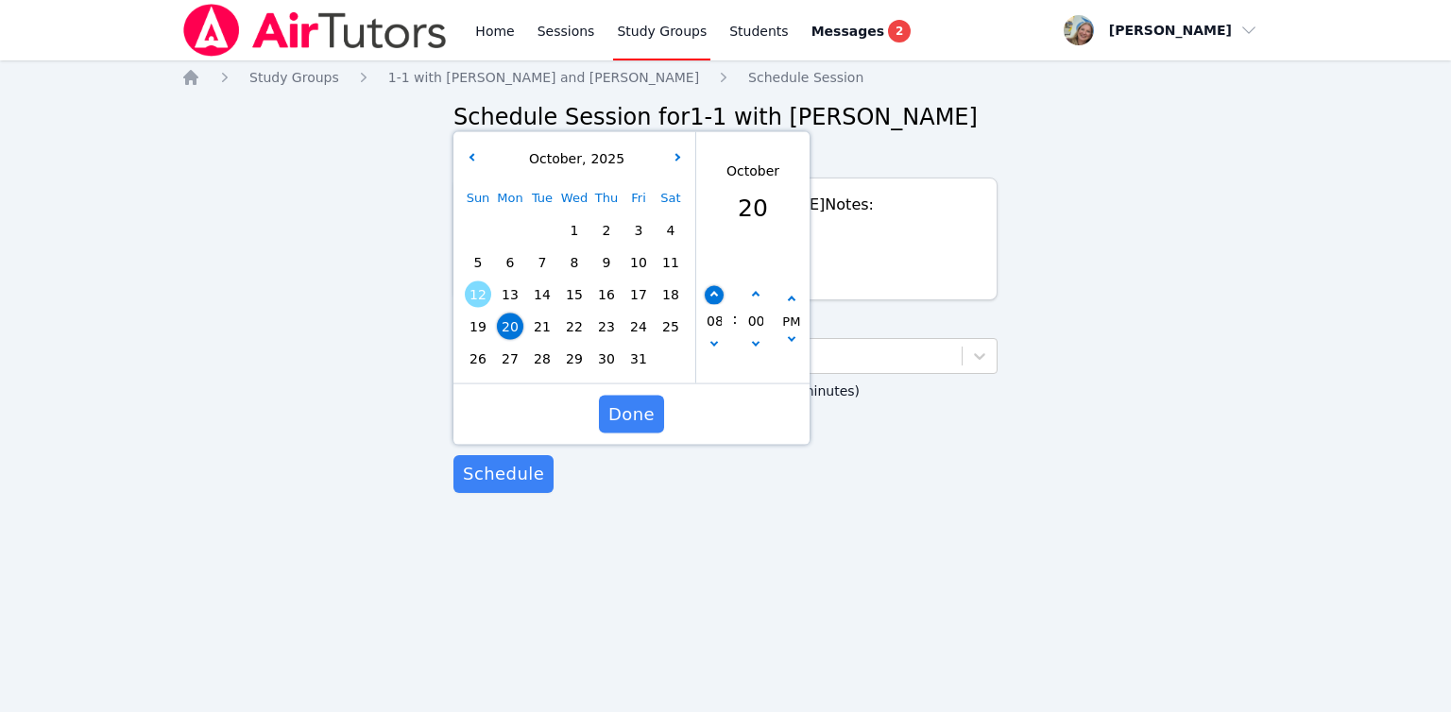
click at [708, 302] on button "button" at bounding box center [713, 295] width 19 height 19
type input "[DATE] 09:00 pm"
type input "09"
click at [648, 413] on span "Done" at bounding box center [631, 414] width 46 height 26
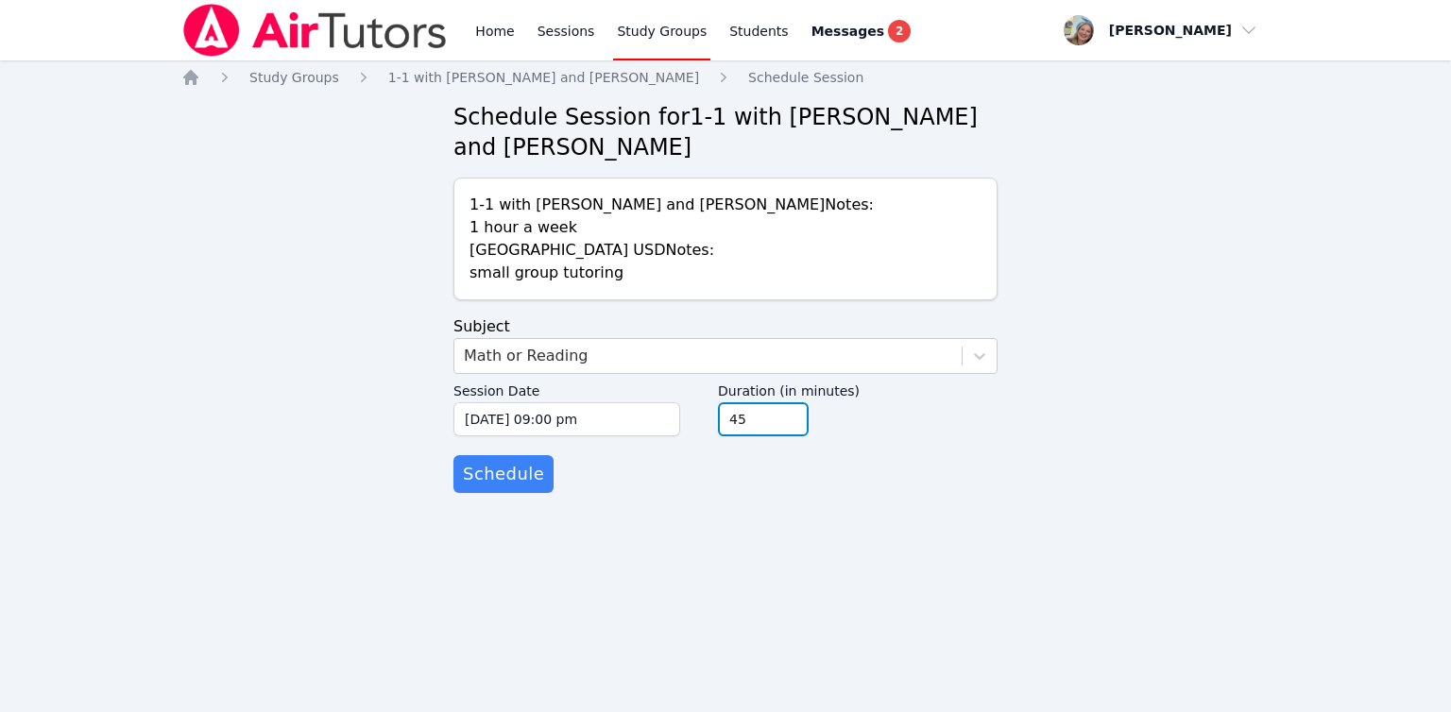
click at [785, 425] on input "45" at bounding box center [763, 419] width 91 height 34
type input "30"
click at [785, 425] on input "30" at bounding box center [763, 419] width 91 height 34
click at [513, 488] on button "Schedule" at bounding box center [503, 474] width 100 height 38
click at [574, 358] on div "Select..." at bounding box center [707, 356] width 507 height 34
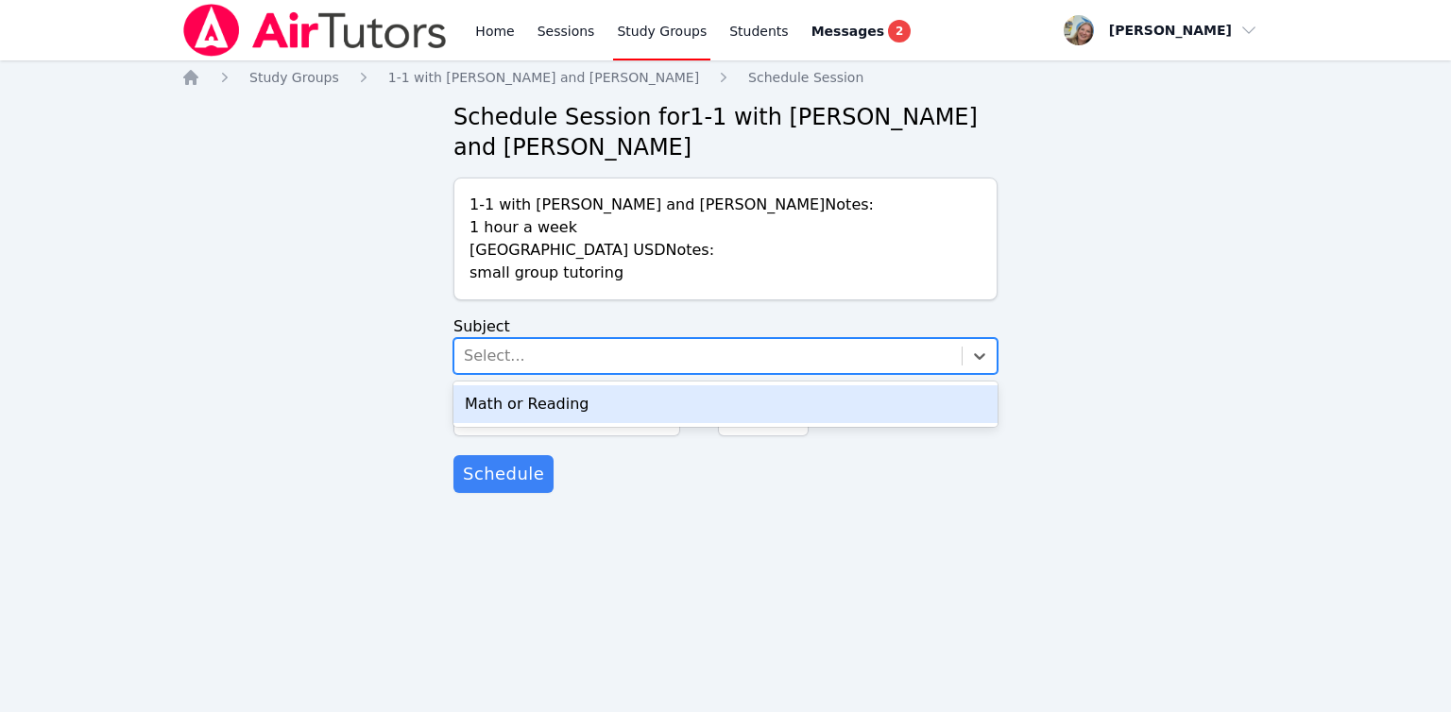
click at [574, 408] on div "Math or Reading" at bounding box center [725, 404] width 544 height 38
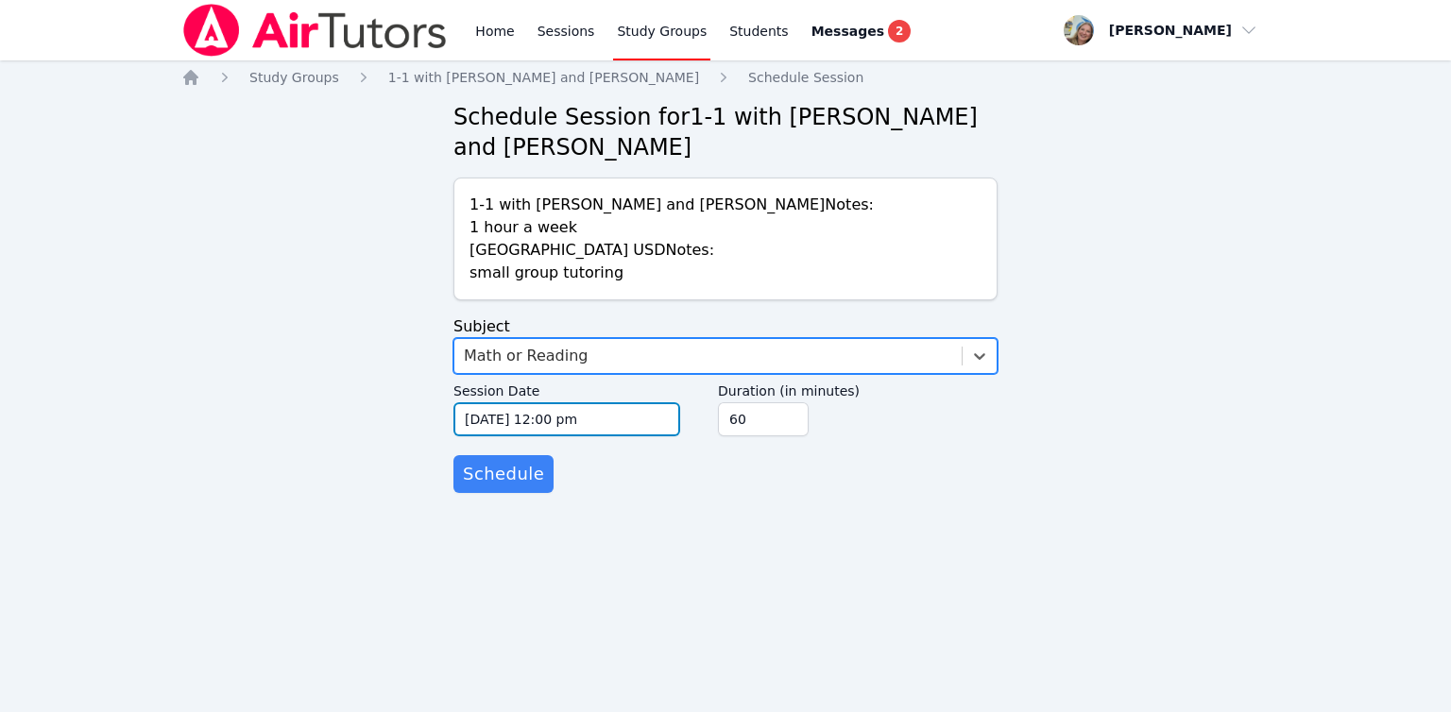
click at [581, 424] on input "[DATE] 12:00 pm" at bounding box center [566, 419] width 227 height 34
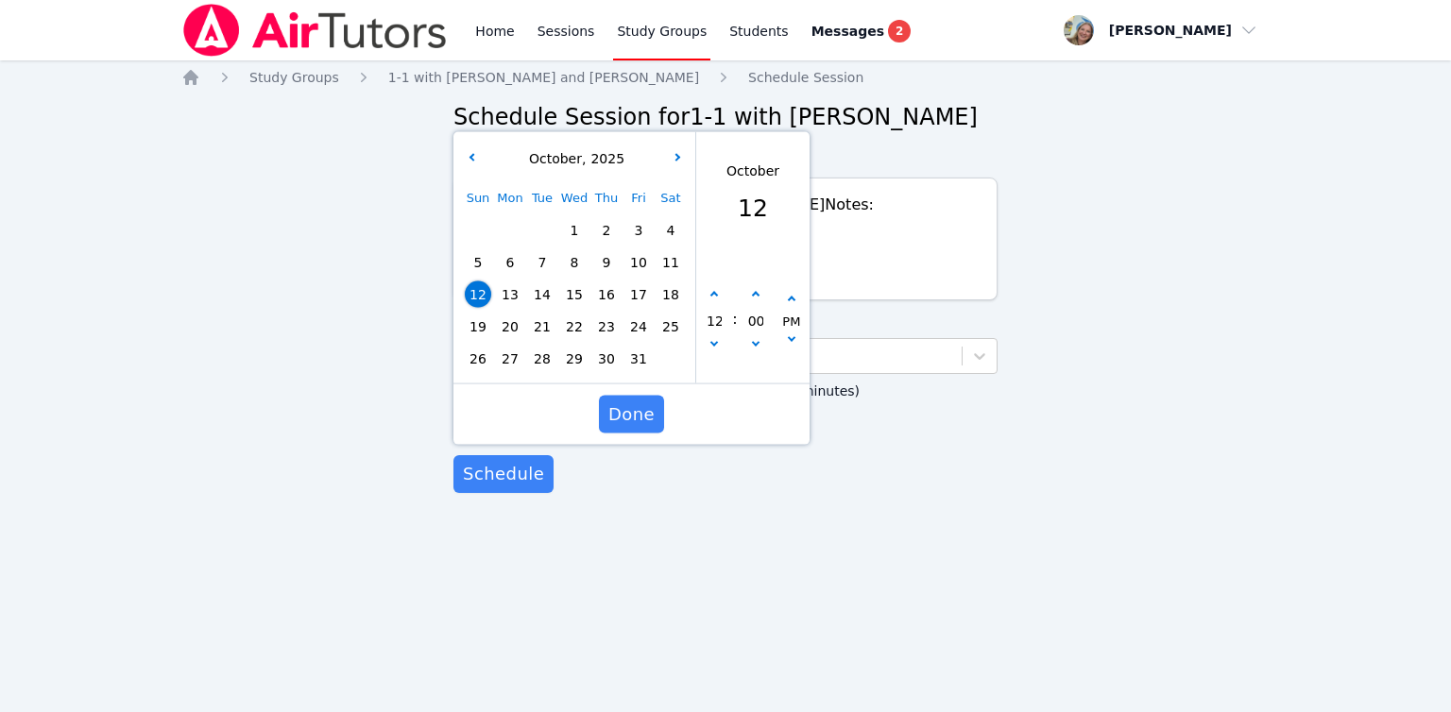
click at [570, 331] on span "22" at bounding box center [574, 327] width 26 height 26
click at [718, 303] on button "button" at bounding box center [713, 295] width 19 height 19
type input "[DATE] 01:00 pm"
type input "01"
click at [718, 303] on button "button" at bounding box center [713, 295] width 19 height 19
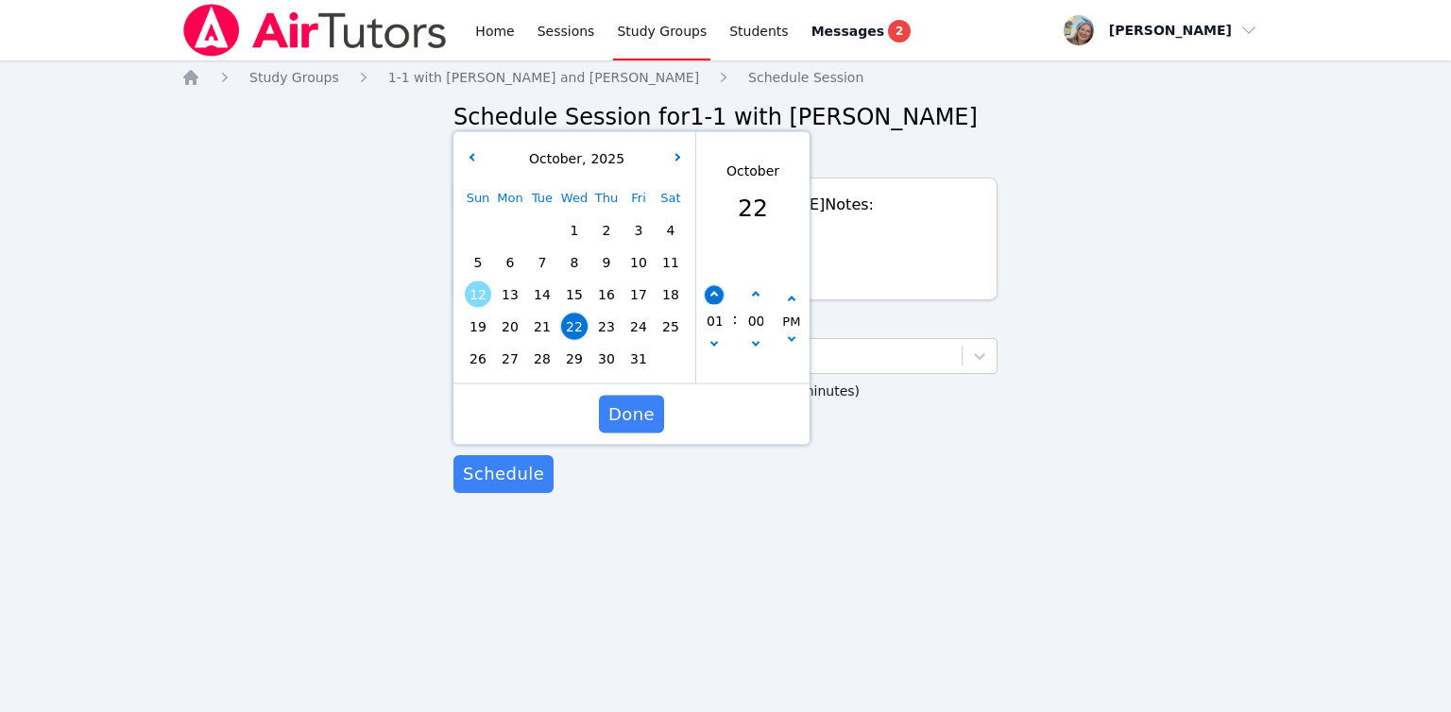
type input "[DATE] 02:00 pm"
type input "02"
click at [718, 303] on button "button" at bounding box center [713, 295] width 19 height 19
type input "[DATE] 03:00 pm"
type input "03"
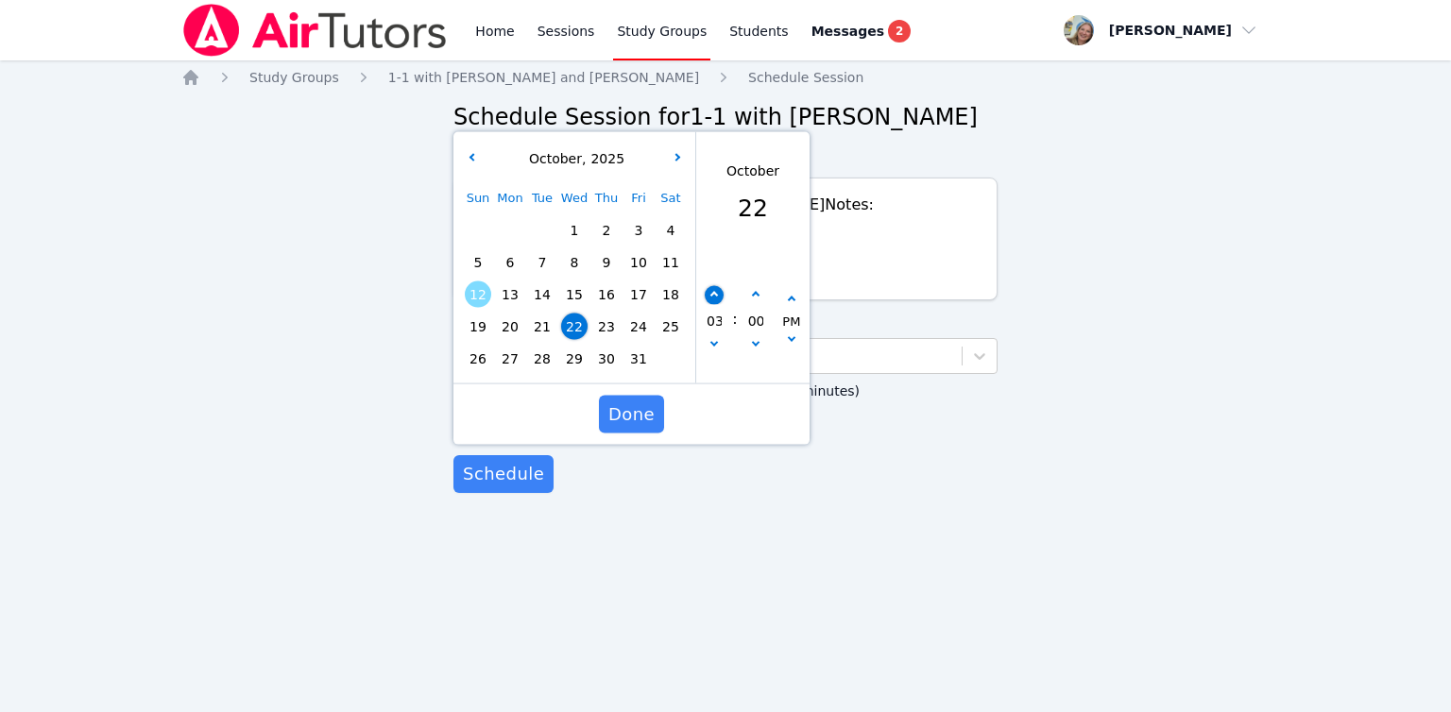
click at [718, 303] on button "button" at bounding box center [713, 295] width 19 height 19
type input "[DATE] 04:00 pm"
type input "04"
click at [718, 303] on button "button" at bounding box center [713, 295] width 19 height 19
type input "[DATE] 05:00 pm"
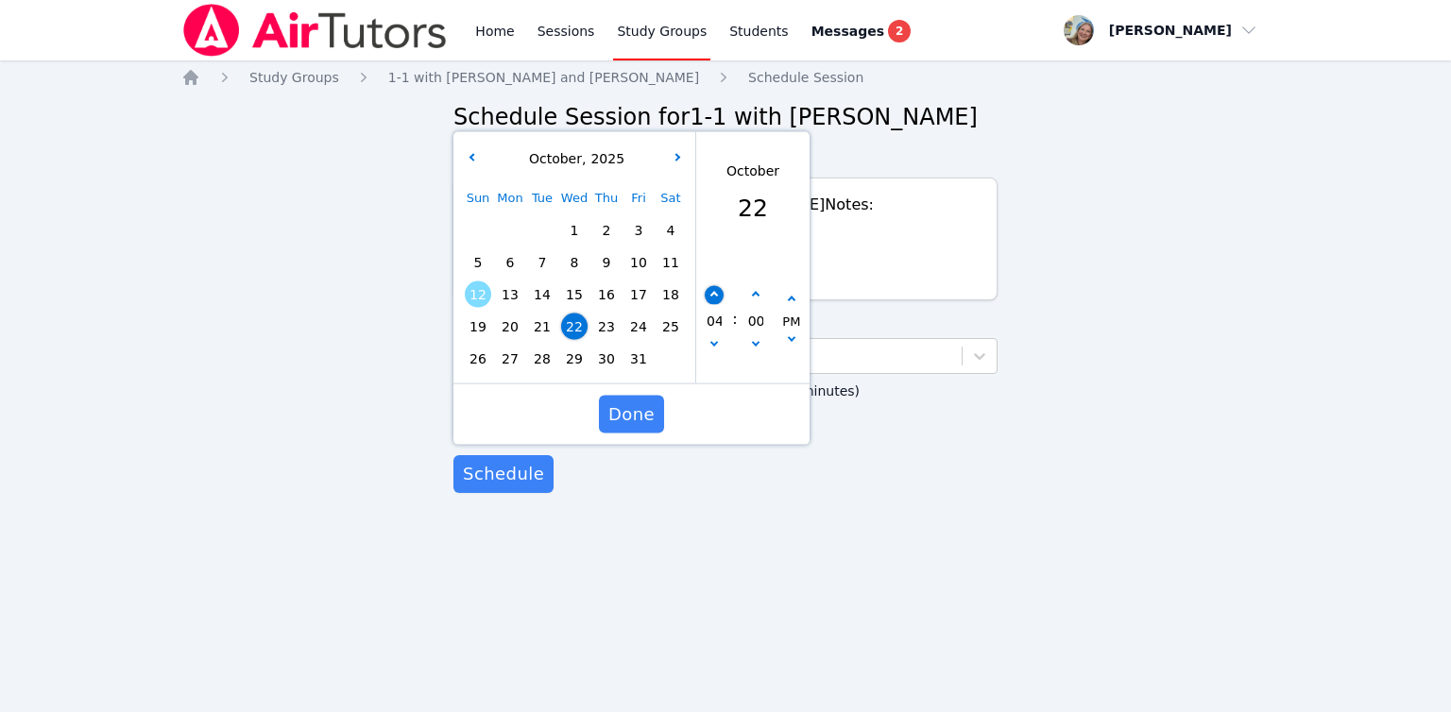
type input "05"
click at [718, 303] on button "button" at bounding box center [713, 295] width 19 height 19
type input "[DATE] 06:00 pm"
type input "06"
click at [718, 303] on button "button" at bounding box center [713, 295] width 19 height 19
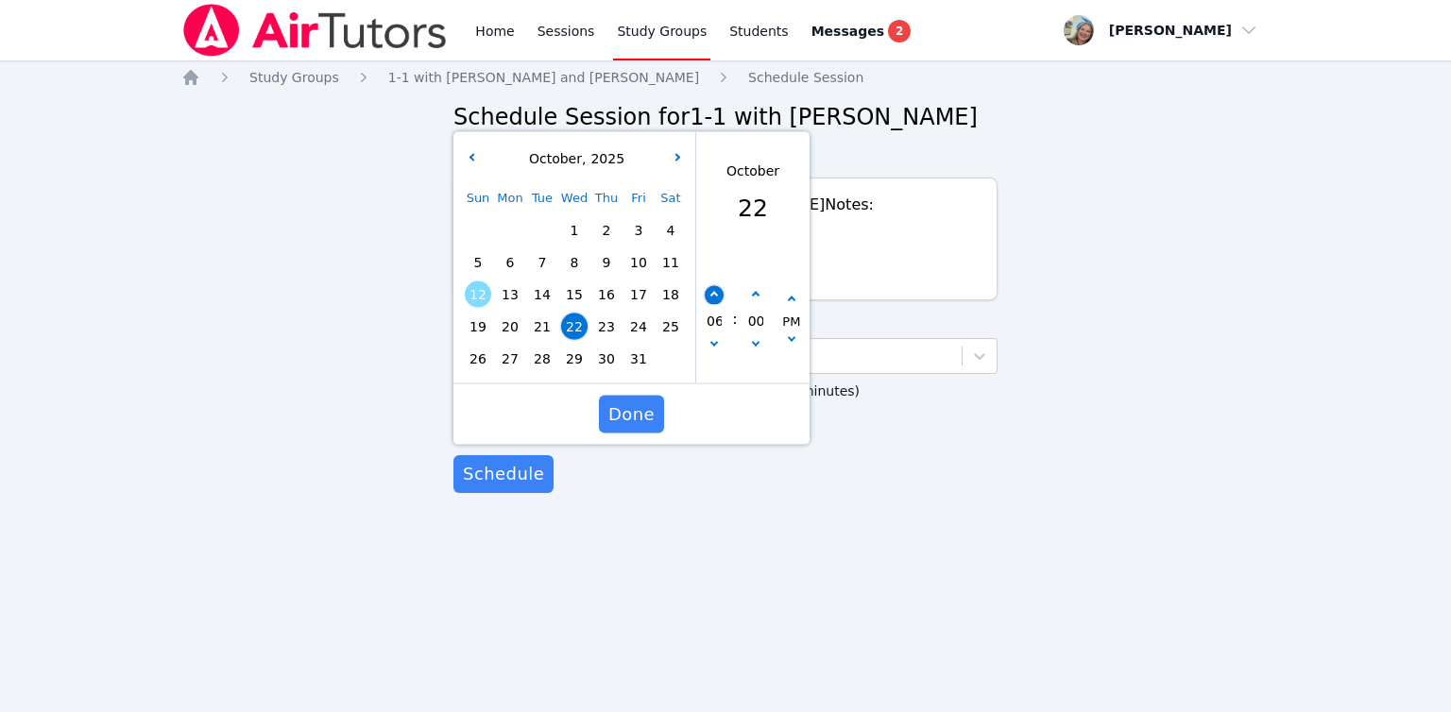
type input "[DATE] 07:00 pm"
type input "07"
click at [704, 294] on div "07" at bounding box center [714, 321] width 36 height 70
click at [716, 292] on button "button" at bounding box center [713, 295] width 19 height 19
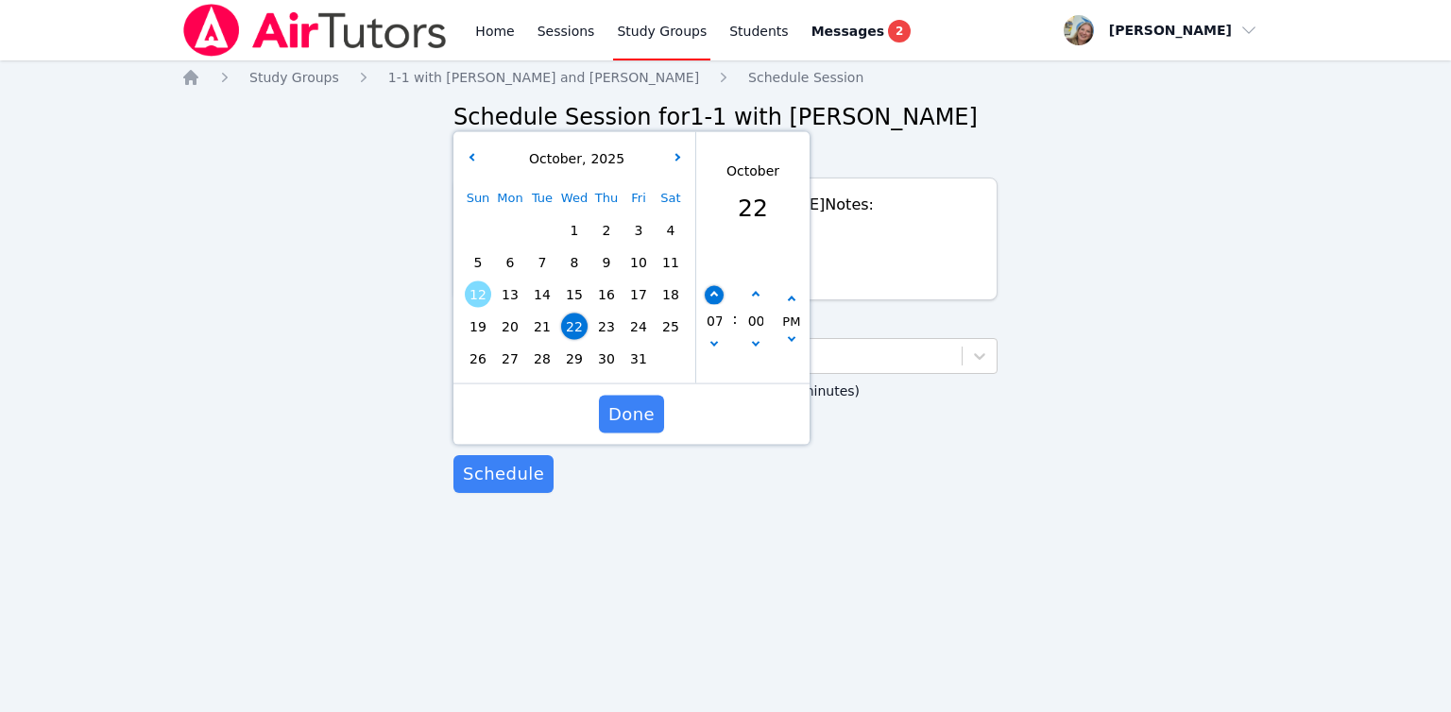
type input "[DATE] 08:00 pm"
type input "08"
click at [716, 292] on button "button" at bounding box center [713, 295] width 19 height 19
type input "[DATE] 09:00 pm"
type input "09"
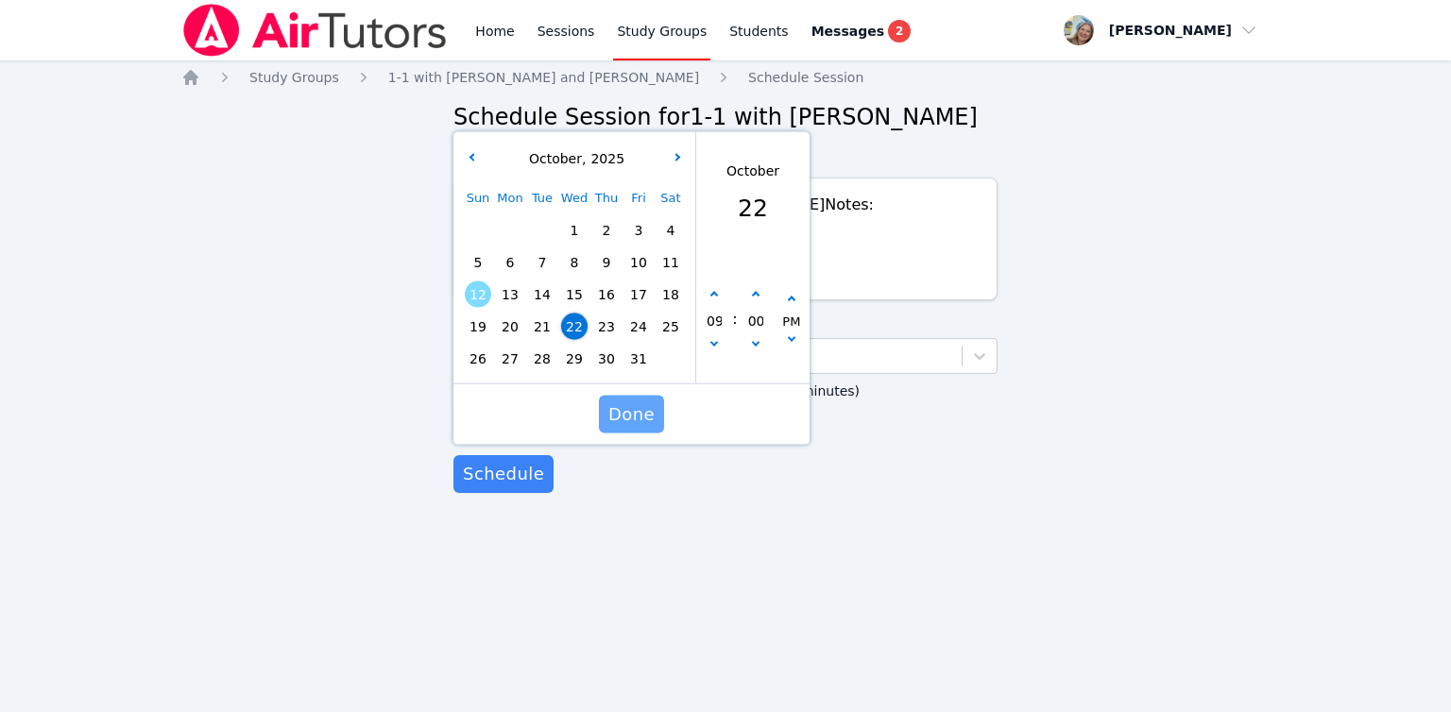
click at [642, 412] on span "Done" at bounding box center [631, 414] width 46 height 26
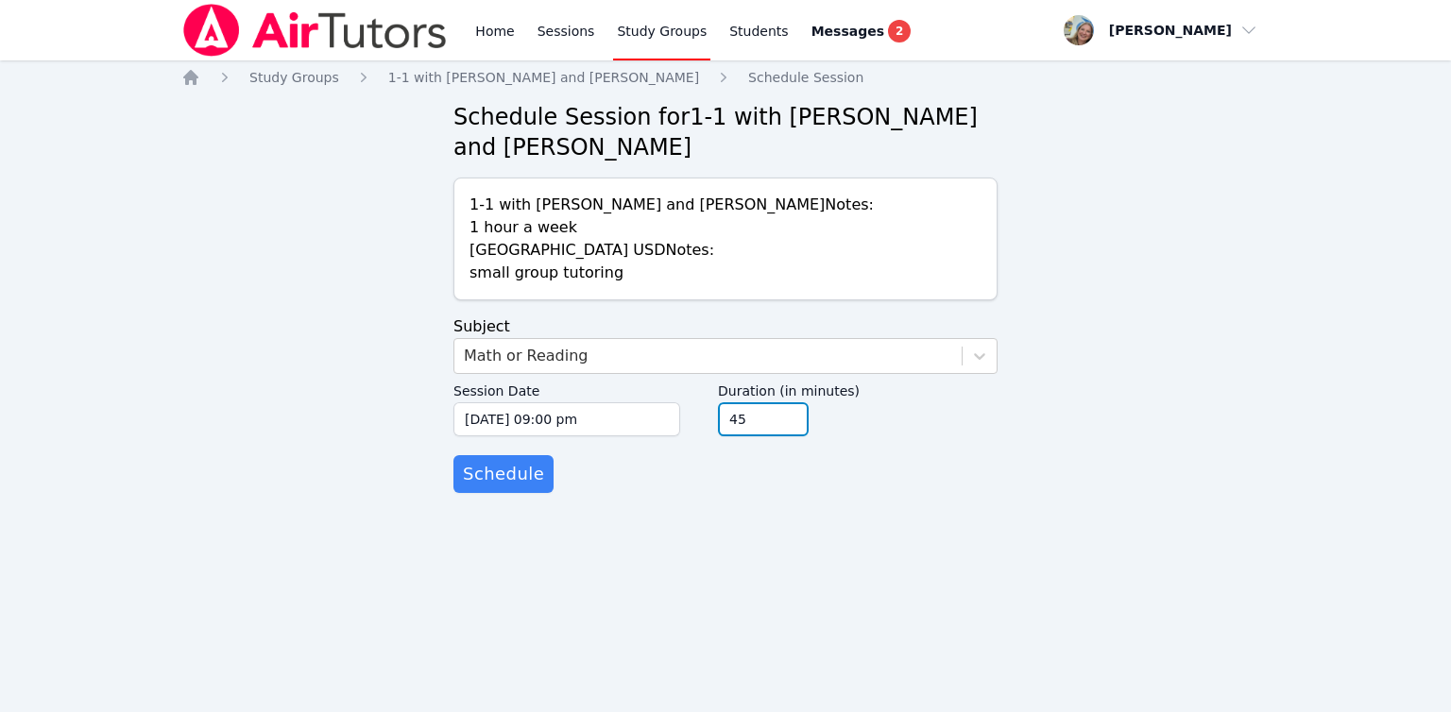
click at [791, 428] on input "45" at bounding box center [763, 419] width 91 height 34
type input "30"
click at [790, 428] on input "30" at bounding box center [763, 419] width 91 height 34
click at [544, 473] on form "Subject Math or Reading Session Date [DATE] 09:00 pm [DATE] 9:00 pm Duration (i…" at bounding box center [725, 404] width 544 height 178
drag, startPoint x: 534, startPoint y: 473, endPoint x: 518, endPoint y: 480, distance: 16.5
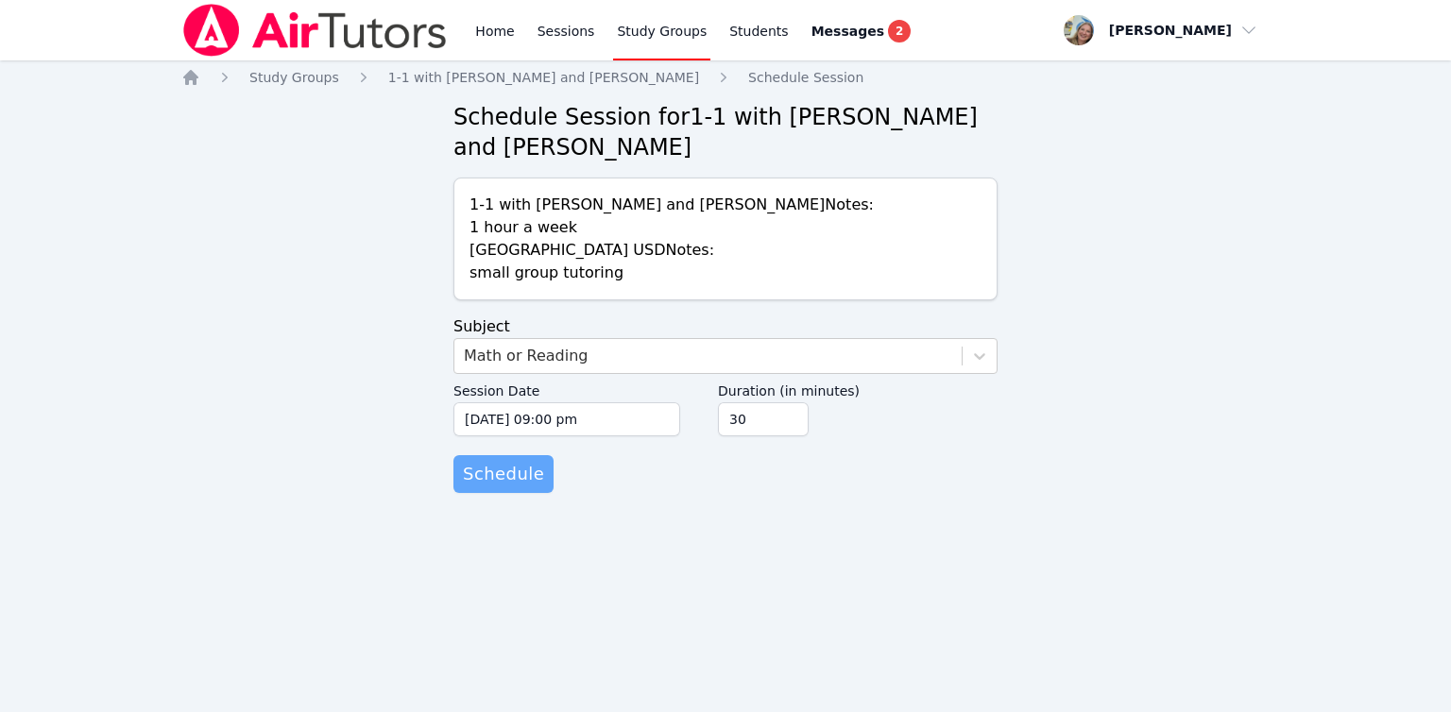
click at [534, 473] on span "Schedule" at bounding box center [503, 474] width 81 height 26
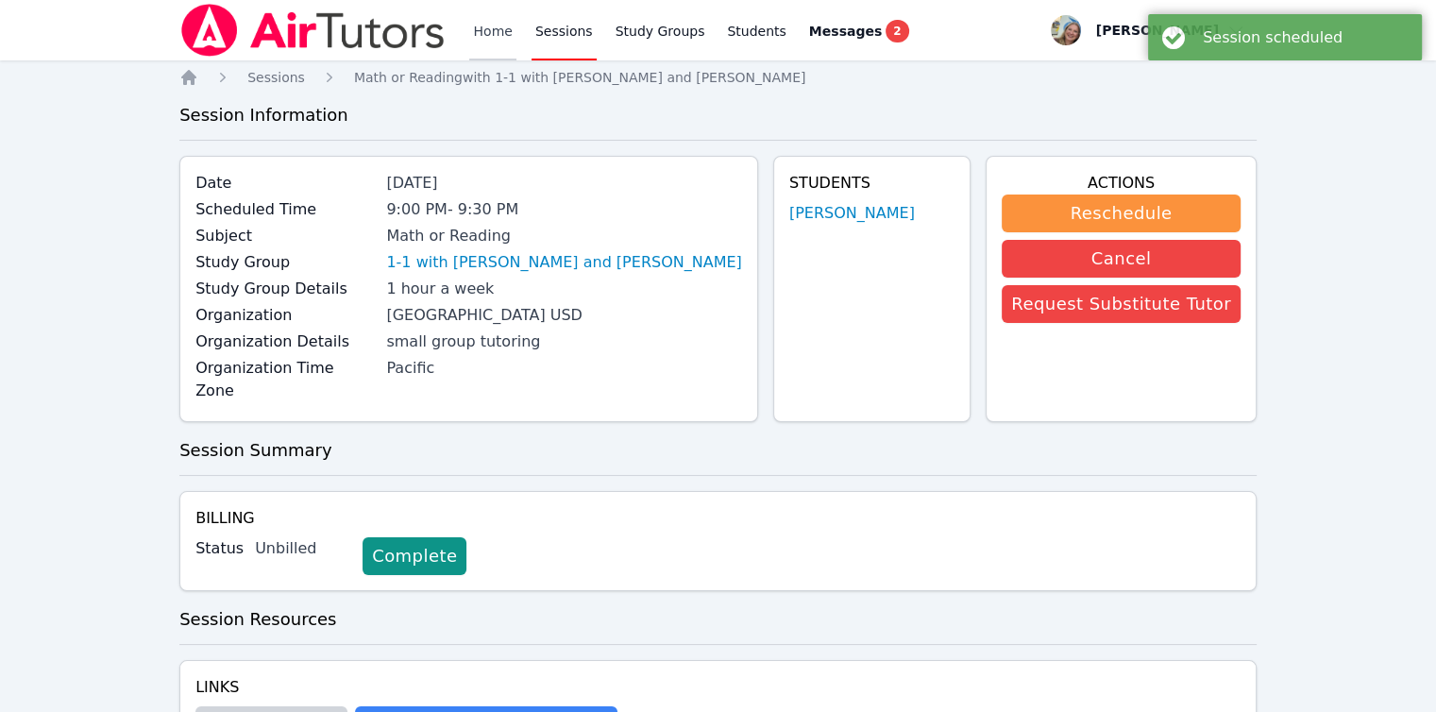
click at [497, 27] on link "Home" at bounding box center [492, 30] width 46 height 60
